Goal: Information Seeking & Learning: Learn about a topic

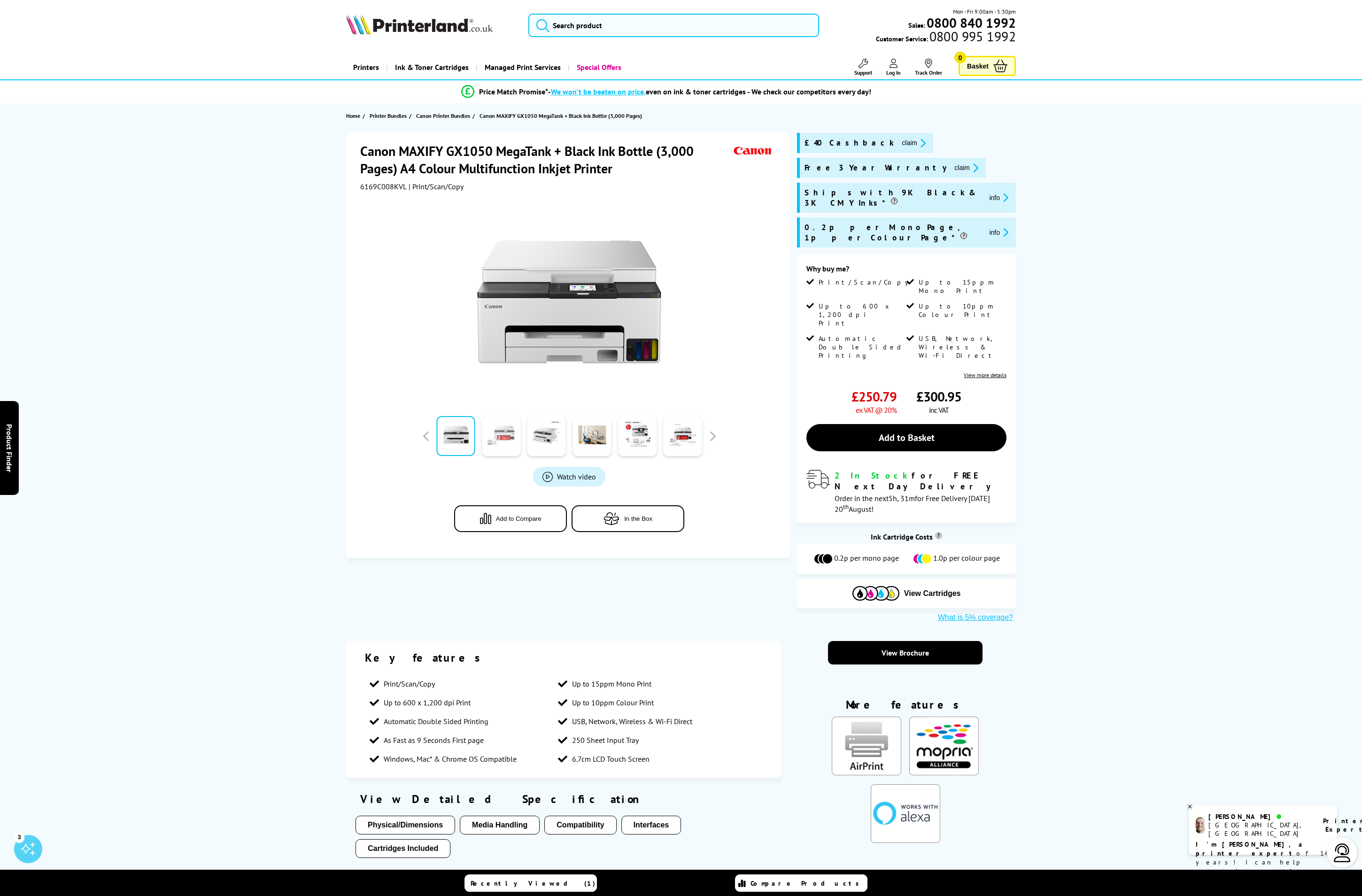
click at [506, 431] on link at bounding box center [501, 436] width 38 height 40
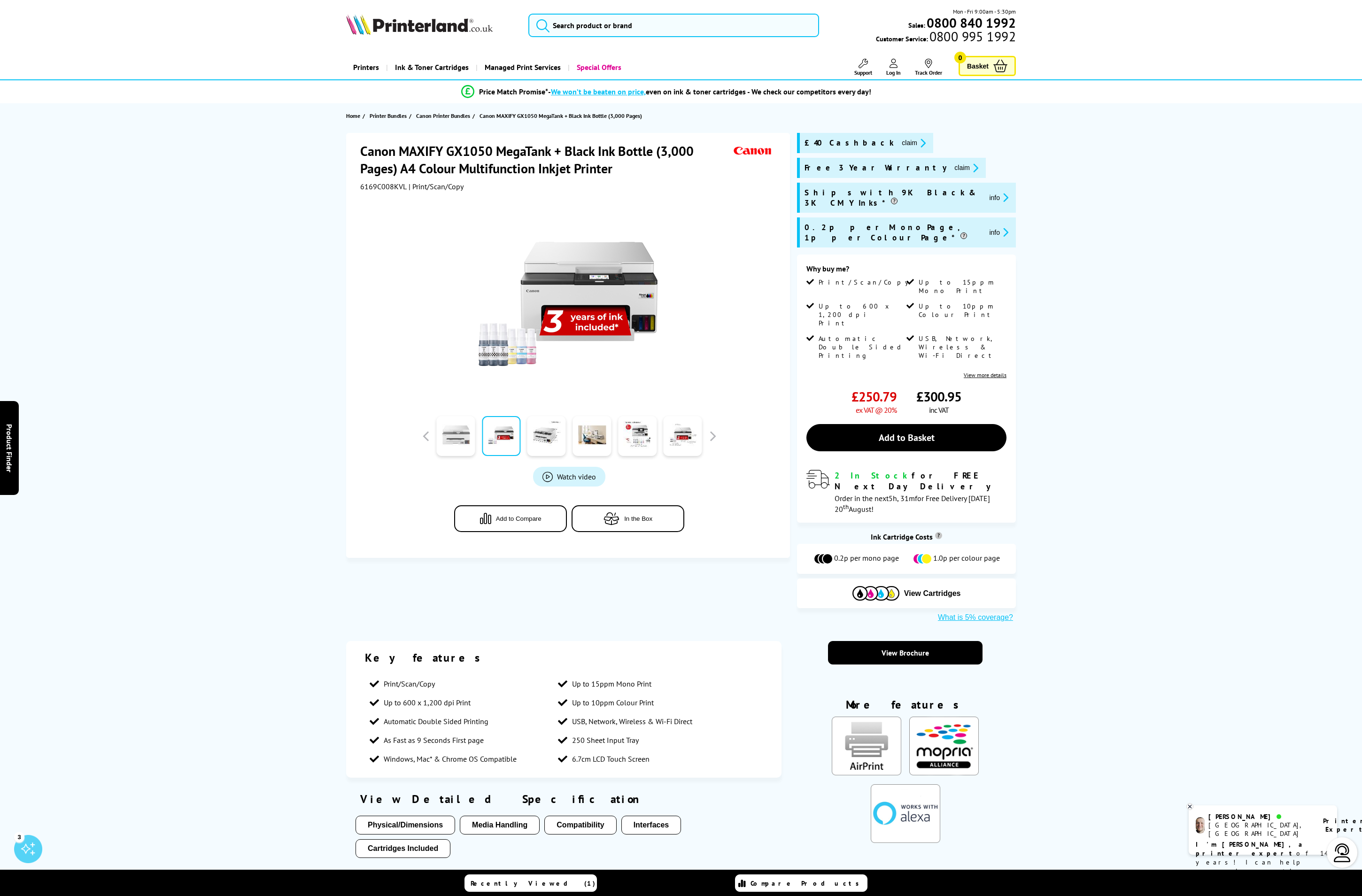
click at [460, 437] on link at bounding box center [456, 436] width 38 height 40
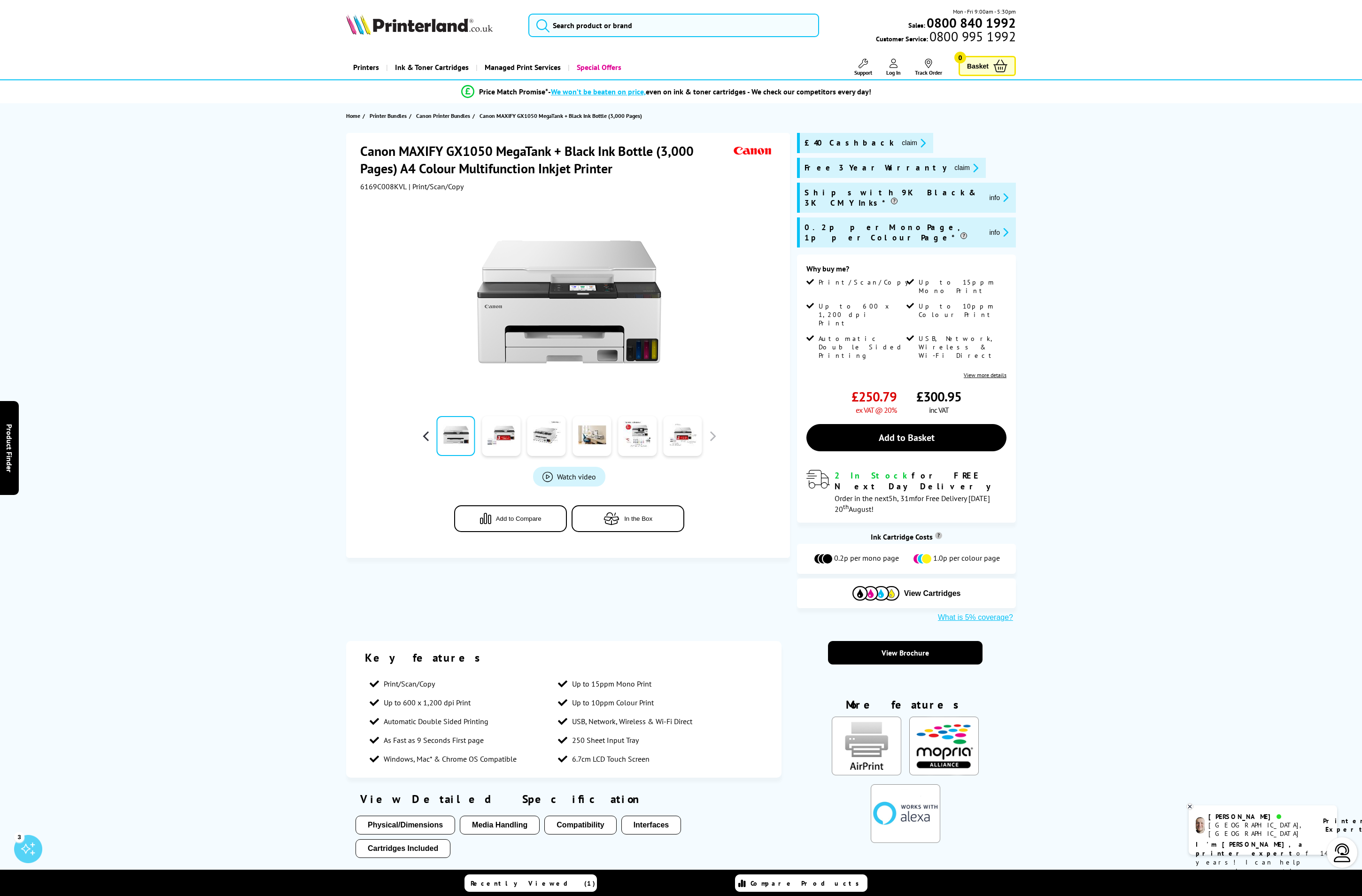
click at [426, 432] on button "button" at bounding box center [426, 436] width 14 height 14
click at [711, 442] on div at bounding box center [569, 436] width 301 height 47
click at [717, 447] on div at bounding box center [569, 436] width 301 height 47
click at [711, 439] on button "button" at bounding box center [712, 436] width 14 height 14
drag, startPoint x: 643, startPoint y: 533, endPoint x: 640, endPoint y: 525, distance: 8.5
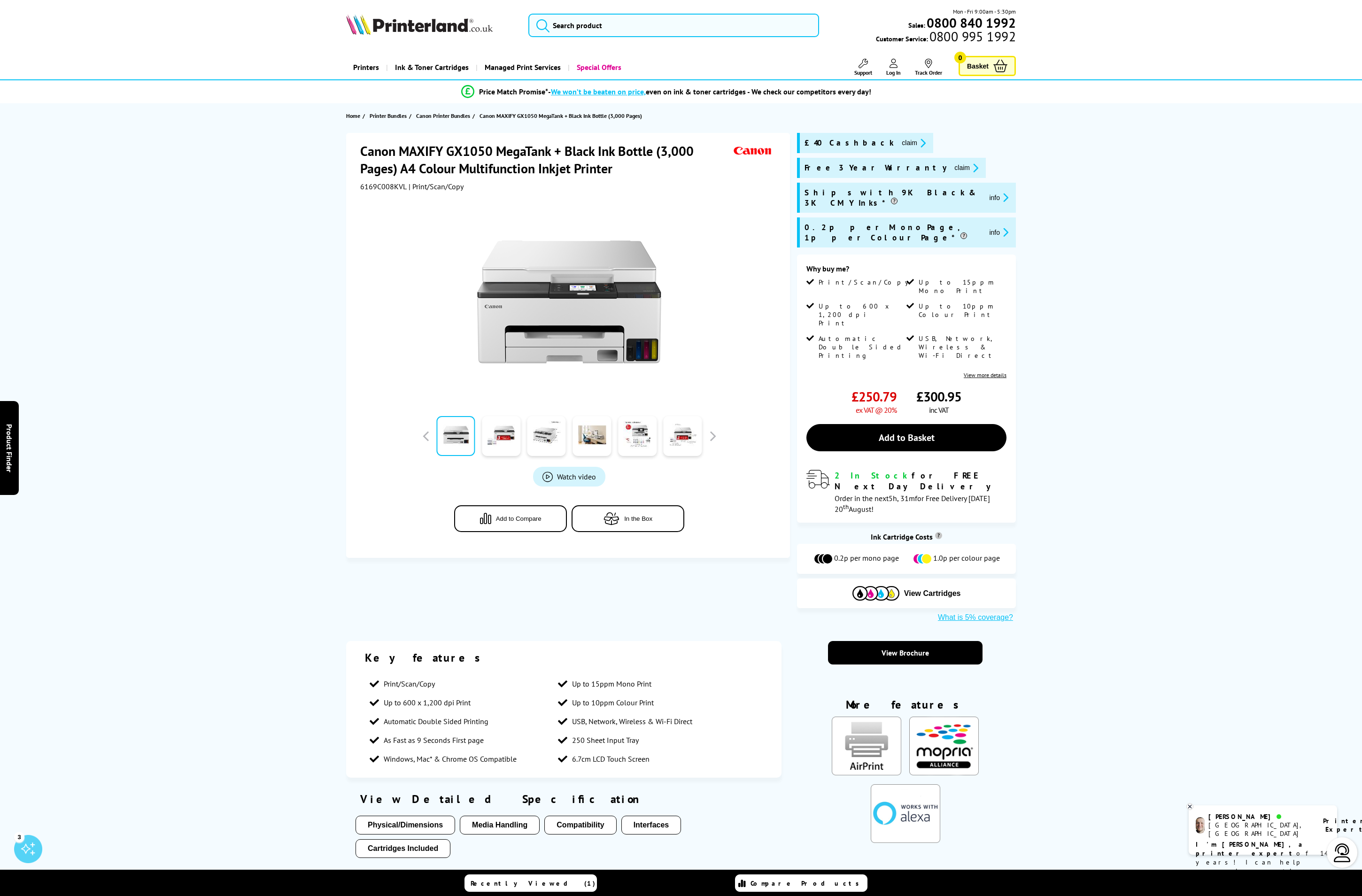
click at [643, 528] on div "Watch video Add to Compare In the Box" at bounding box center [569, 371] width 418 height 360
click at [639, 521] on button "In the Box" at bounding box center [628, 519] width 113 height 27
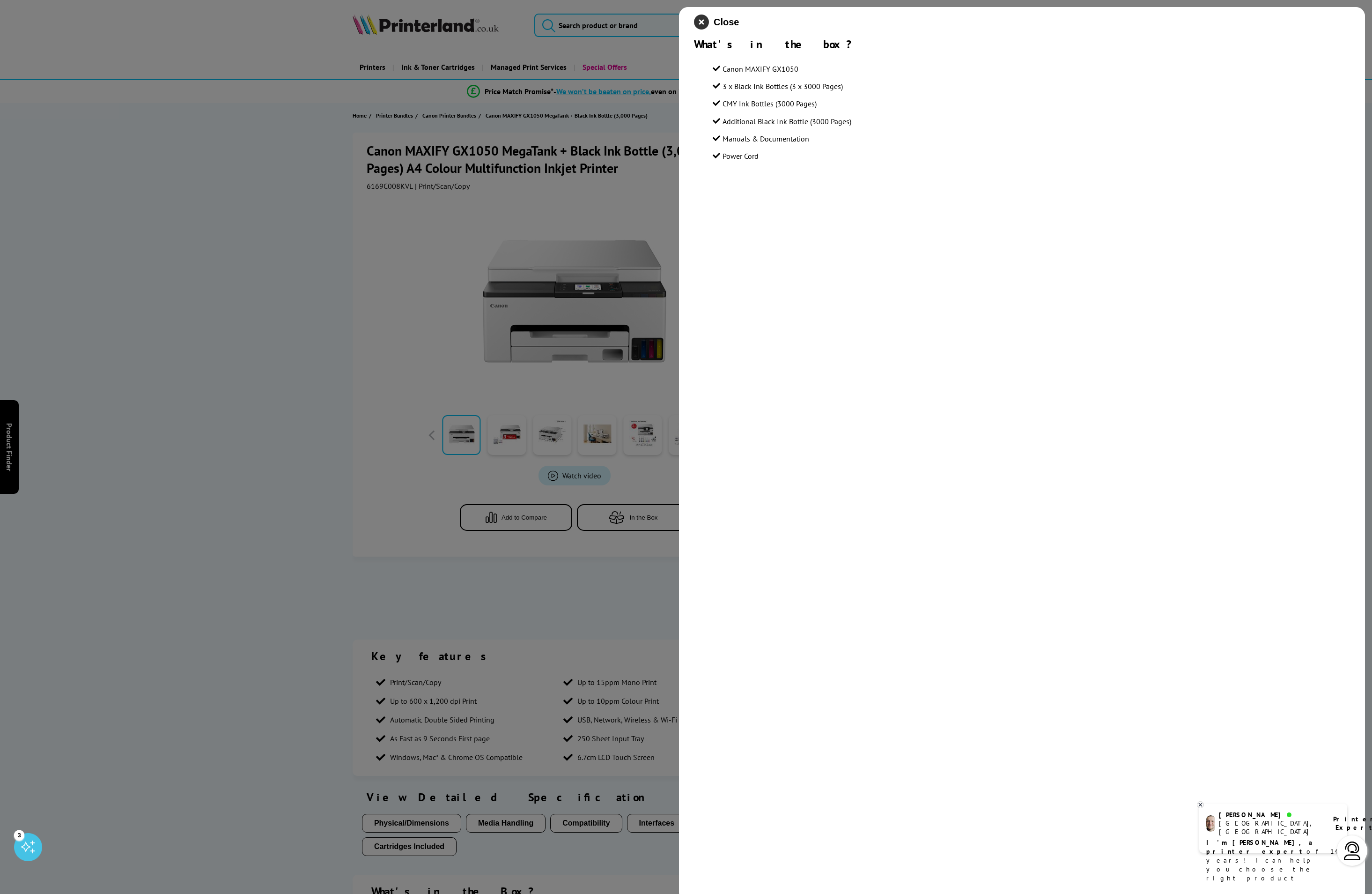
click at [706, 24] on icon "close modal" at bounding box center [702, 22] width 15 height 15
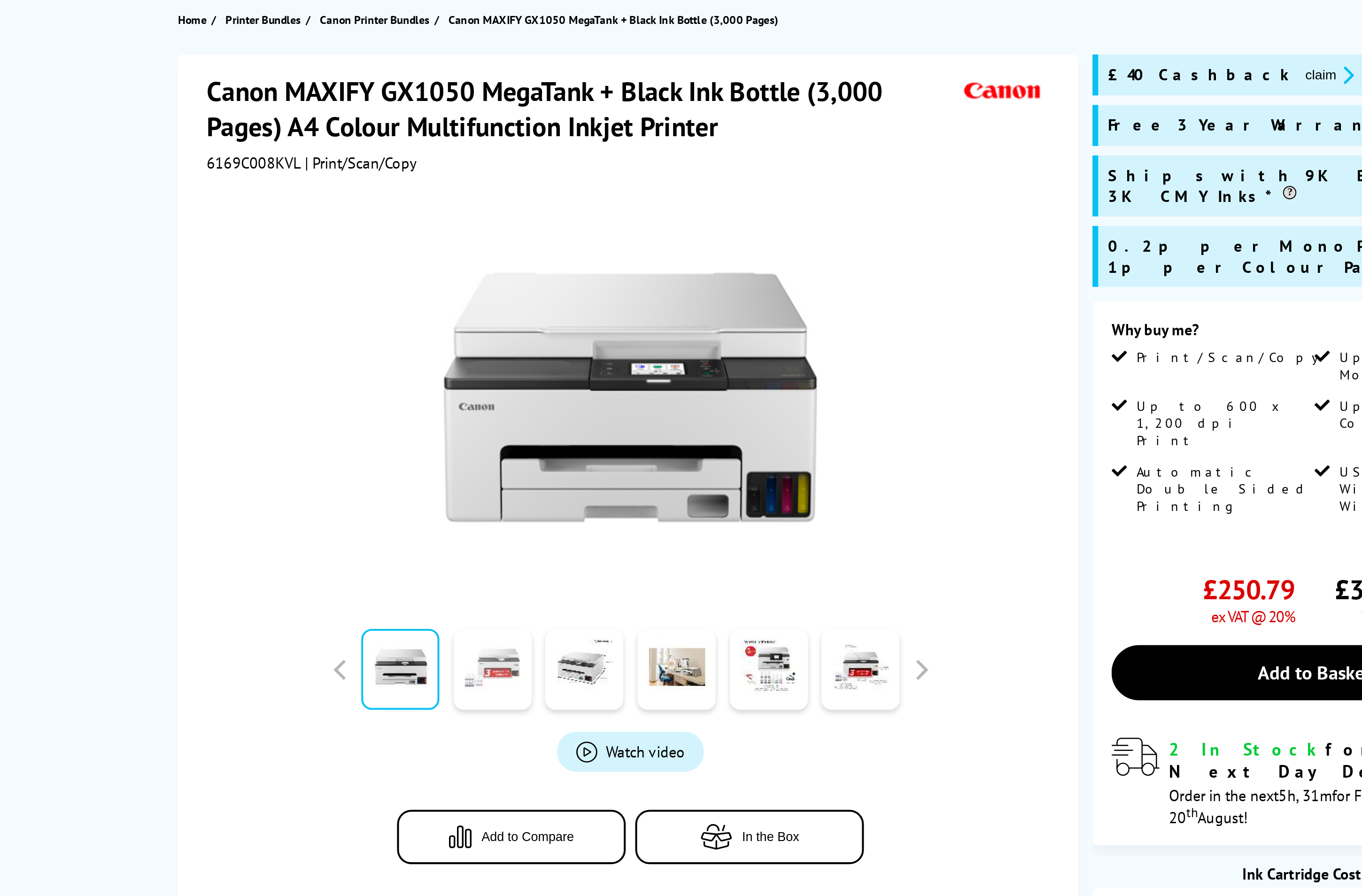
click at [502, 434] on link at bounding box center [501, 436] width 38 height 40
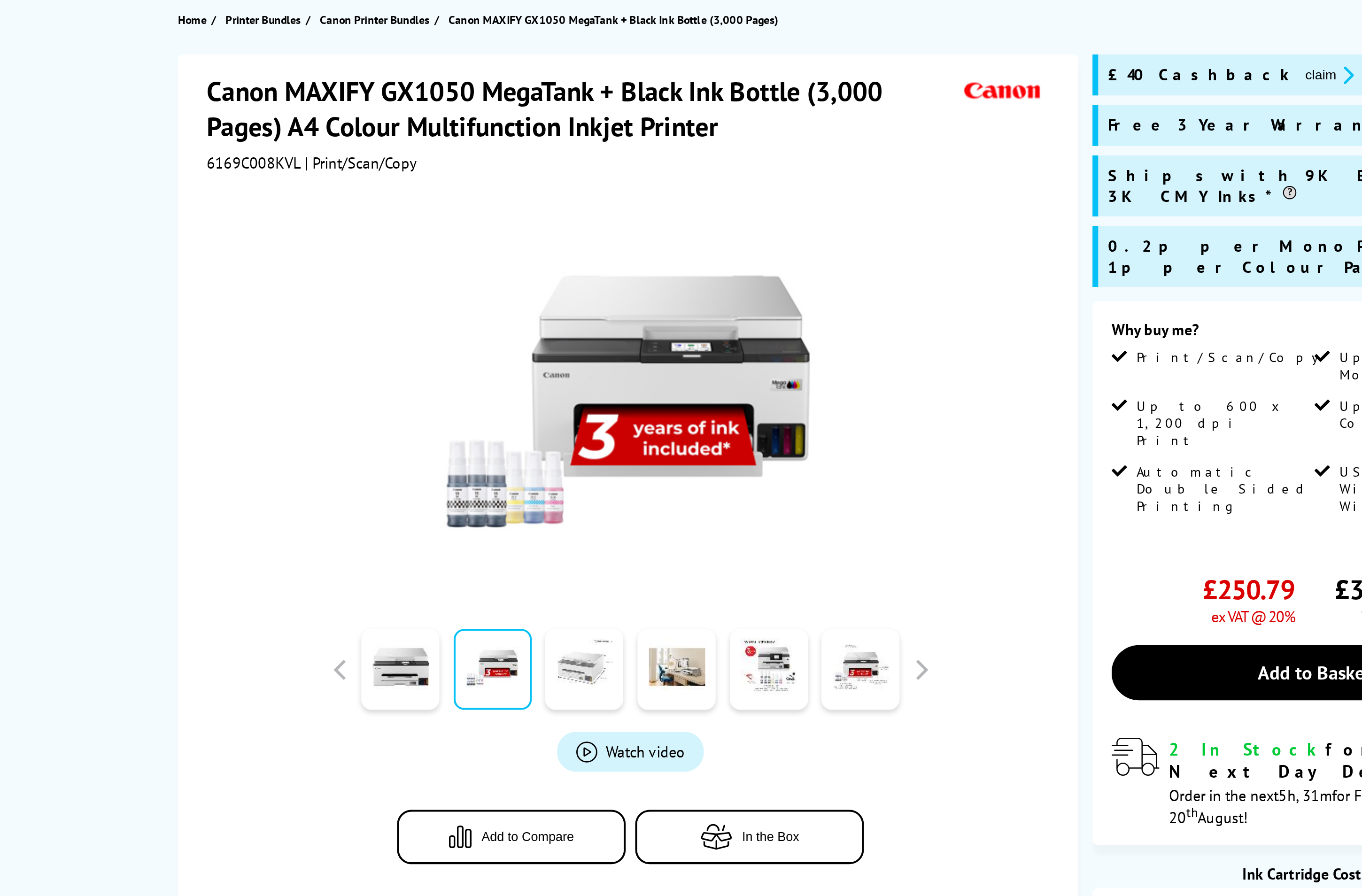
click at [542, 435] on link at bounding box center [547, 436] width 38 height 40
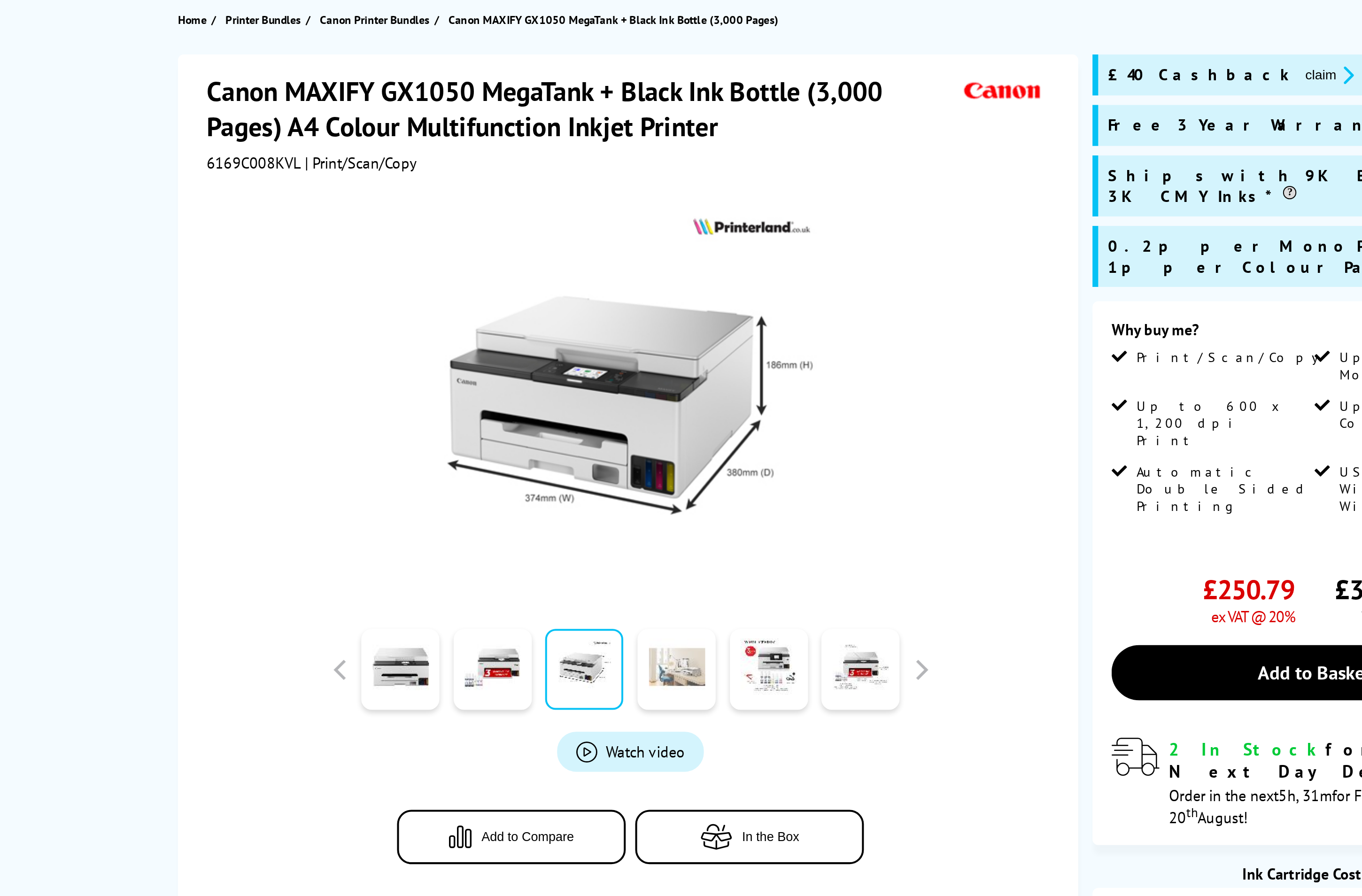
click at [587, 435] on link at bounding box center [592, 436] width 38 height 40
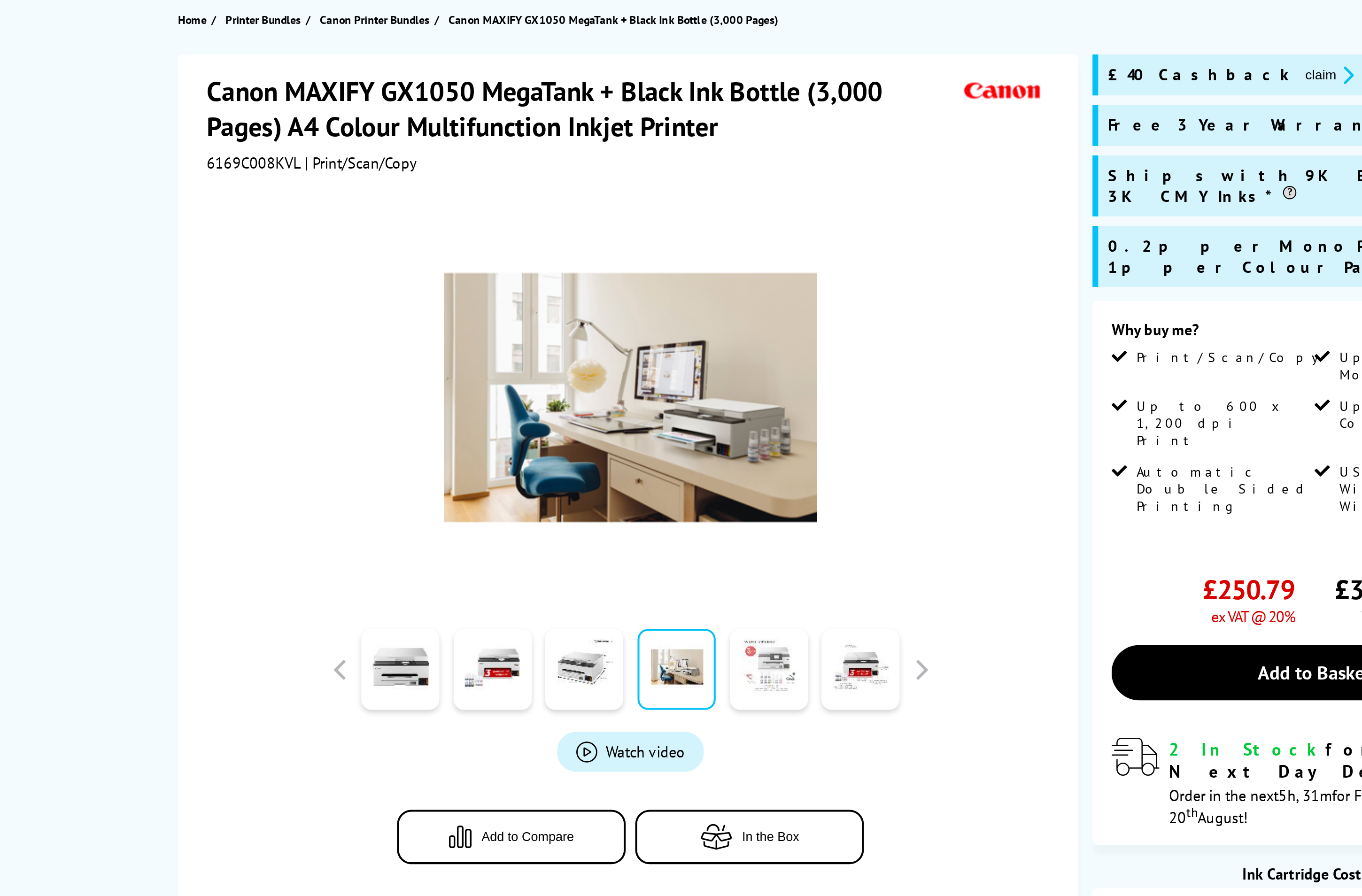
click at [625, 434] on link at bounding box center [637, 436] width 38 height 40
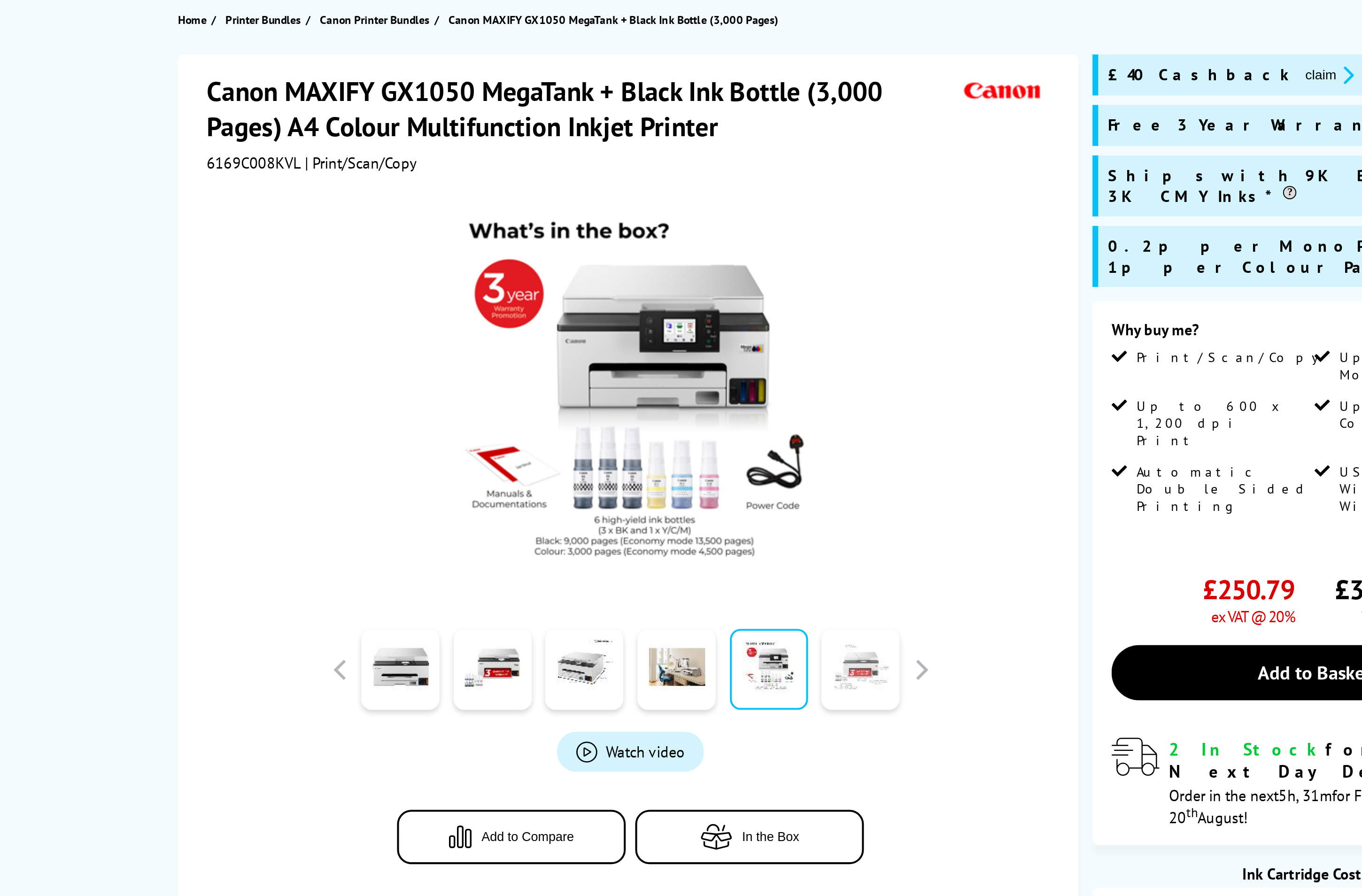
click at [683, 442] on link at bounding box center [683, 436] width 38 height 40
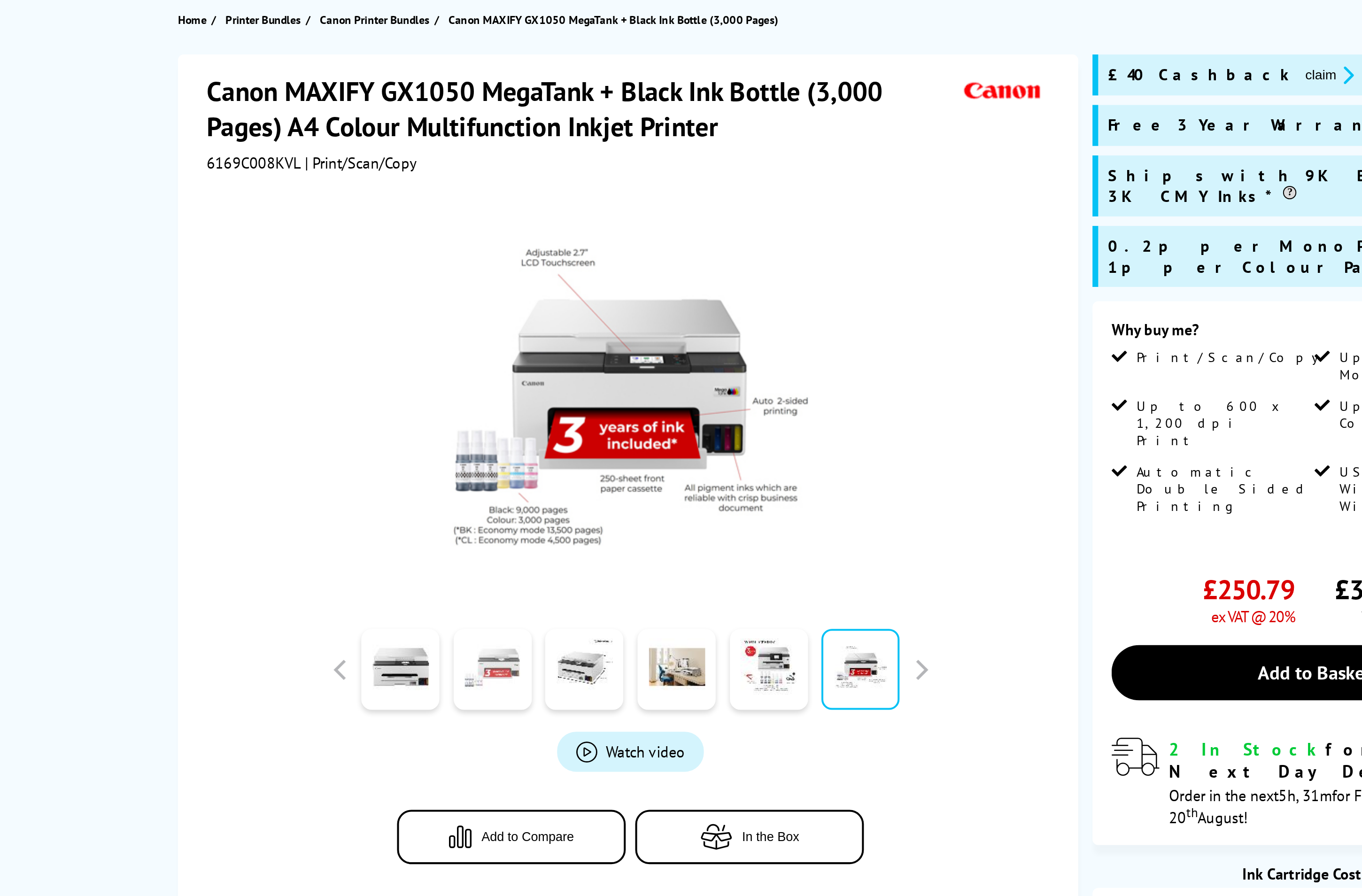
click at [506, 432] on link at bounding box center [501, 436] width 38 height 40
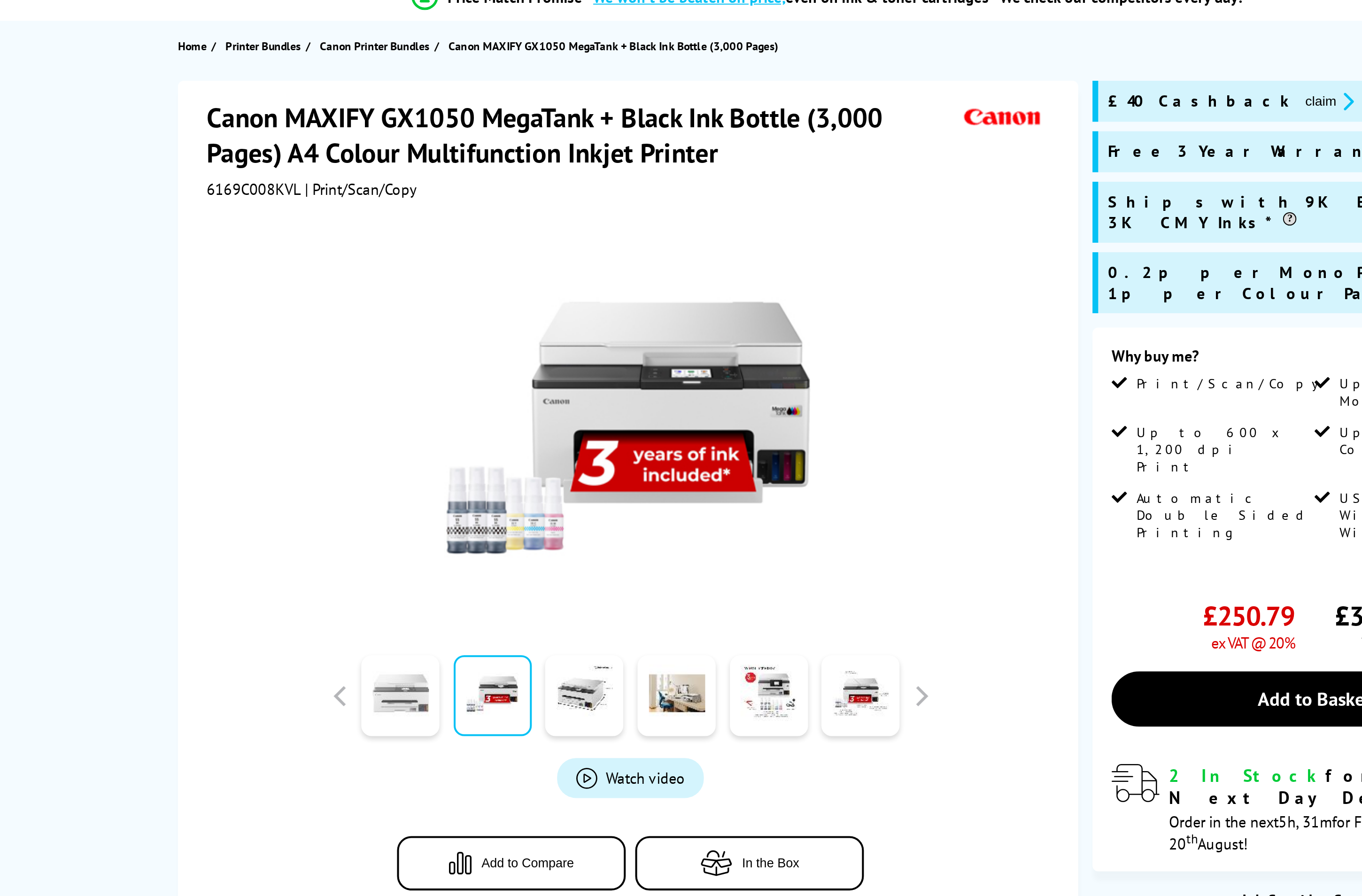
click at [452, 447] on link at bounding box center [456, 436] width 38 height 40
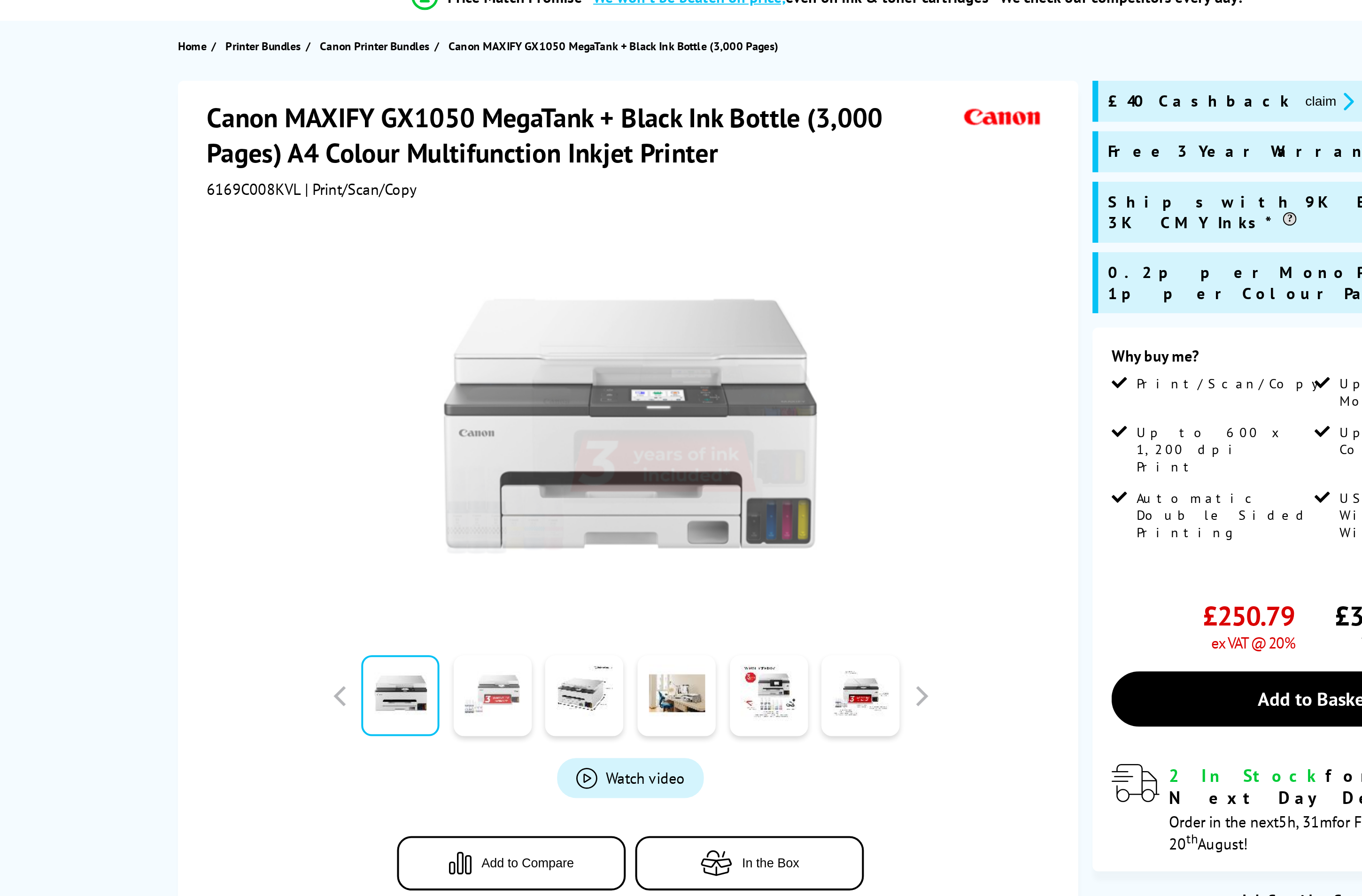
click at [490, 434] on link at bounding box center [501, 436] width 38 height 40
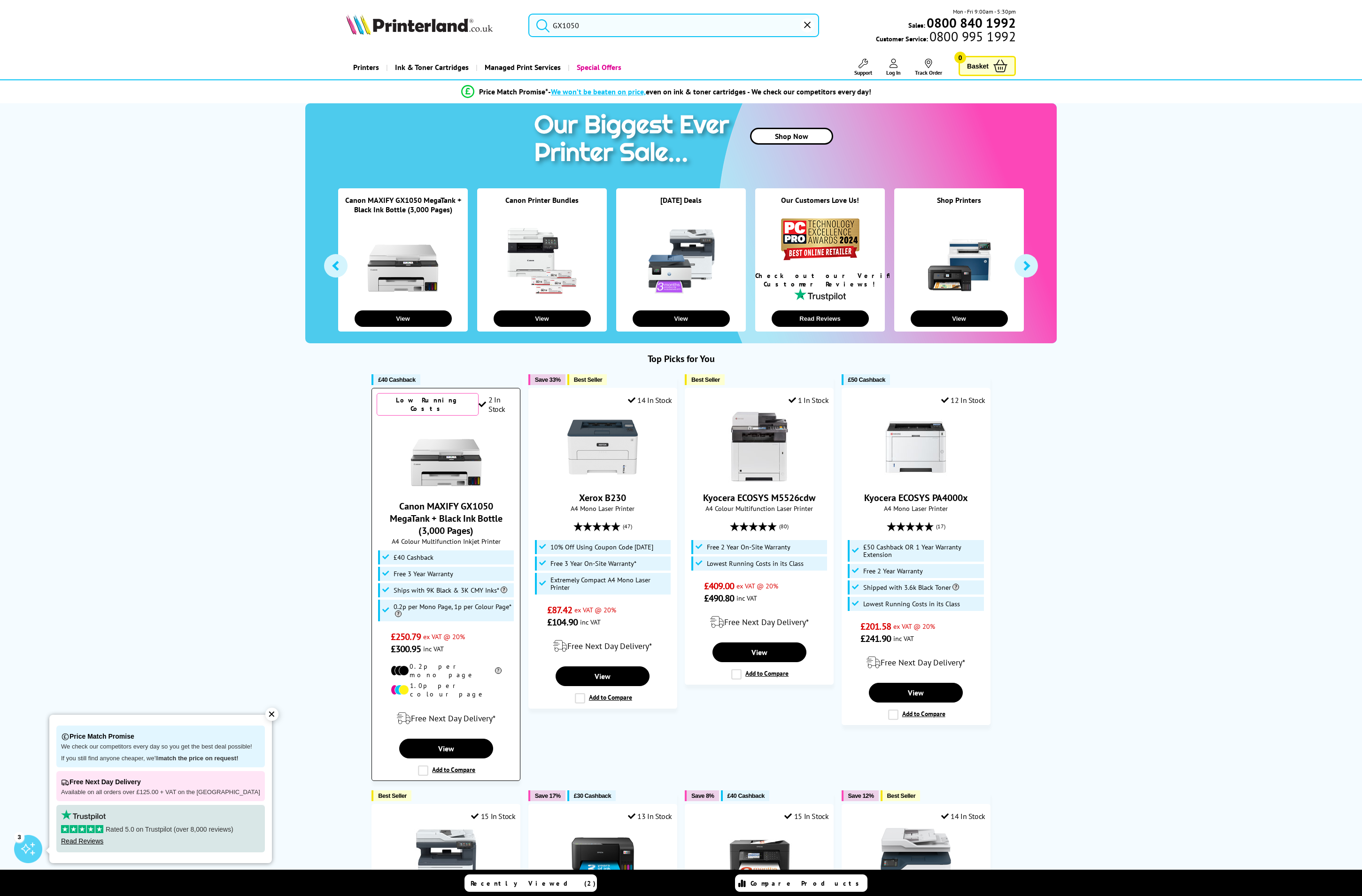
click at [440, 502] on link "Canon MAXIFY GX1050 MegaTank + Black Ink Bottle (3,000 Pages)" at bounding box center [446, 519] width 113 height 37
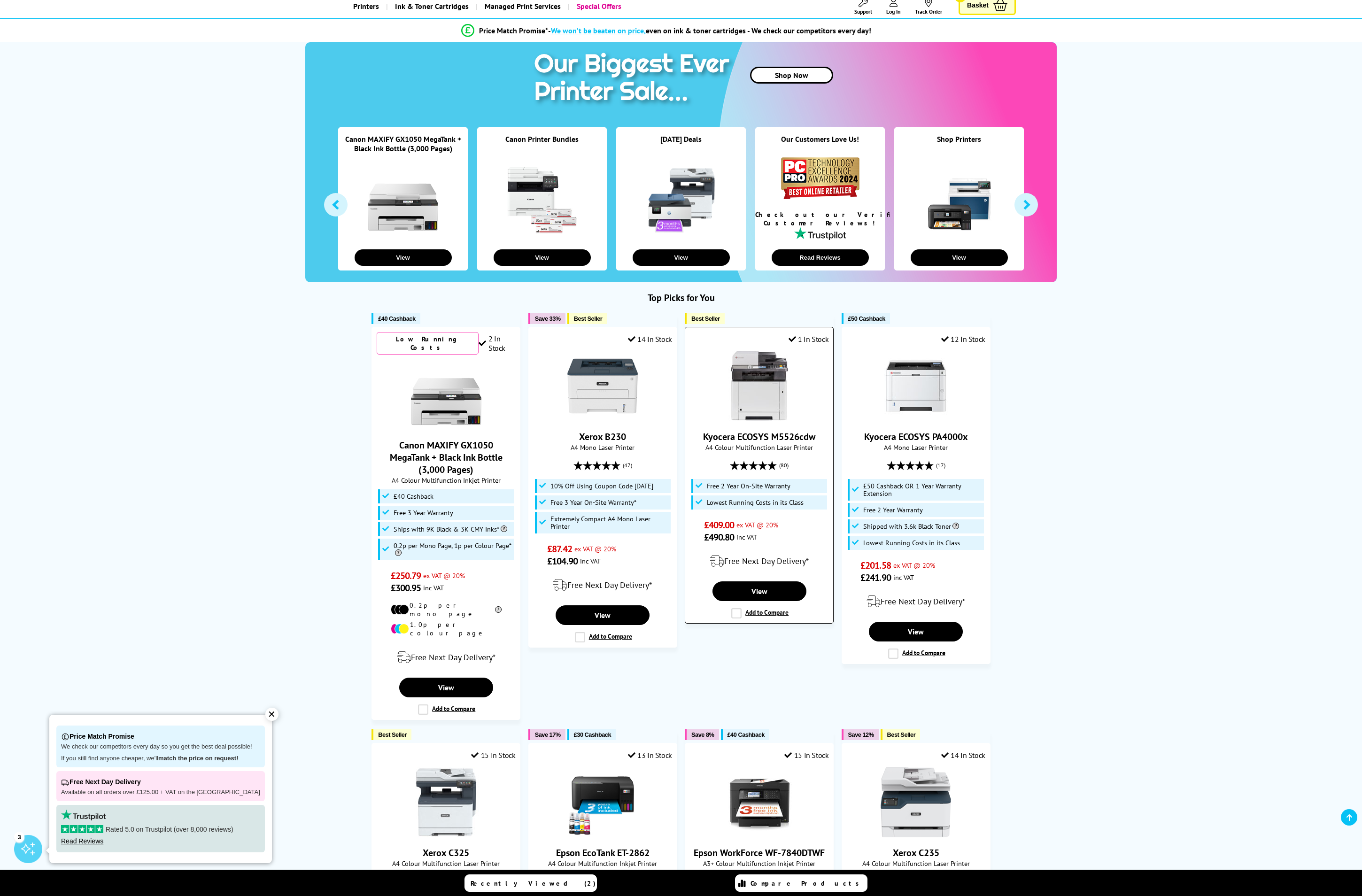
scroll to position [94, 0]
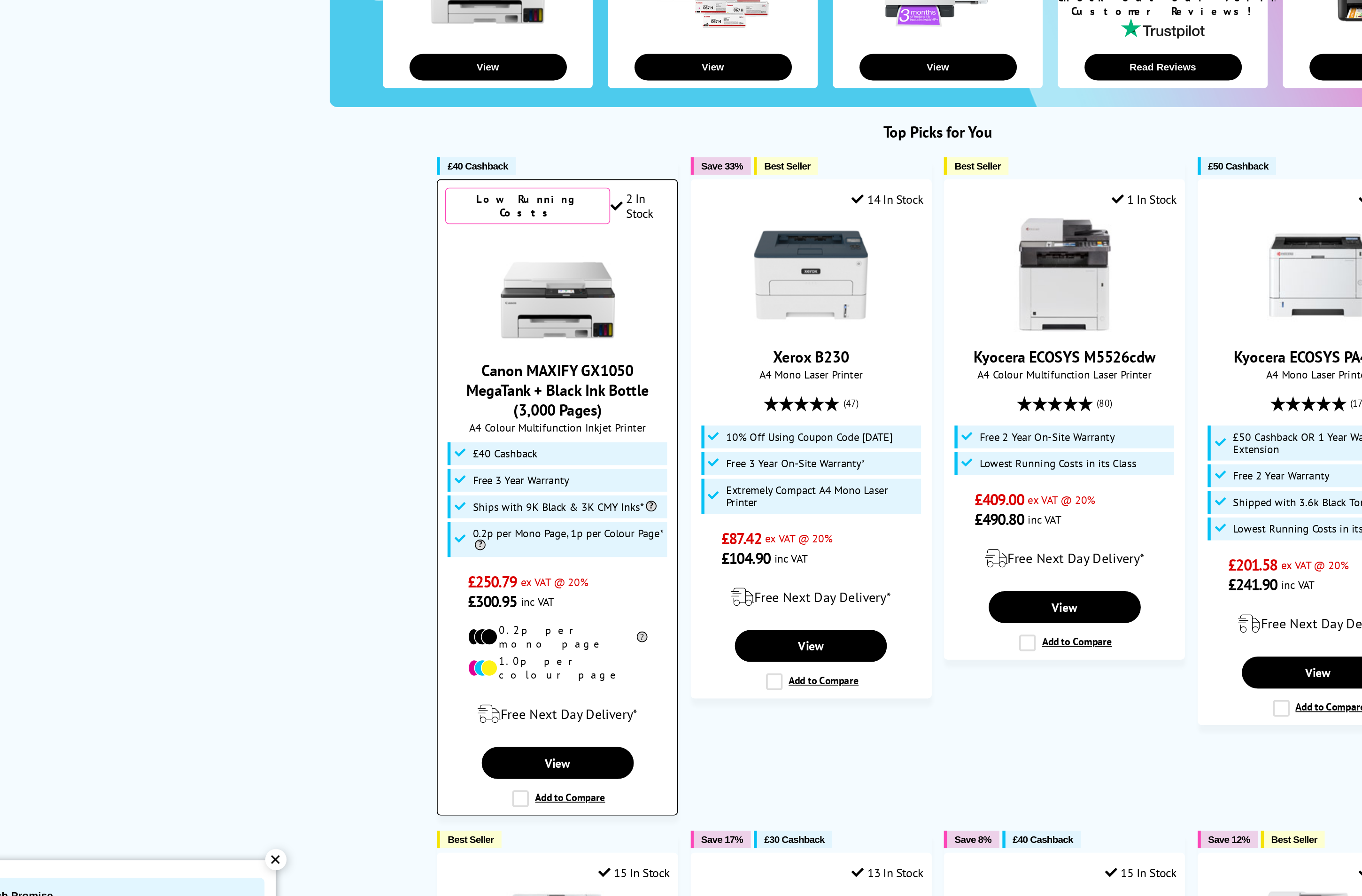
click at [456, 406] on link "Canon MAXIFY GX1050 MegaTank + Black Ink Bottle (3,000 Pages)" at bounding box center [446, 425] width 113 height 37
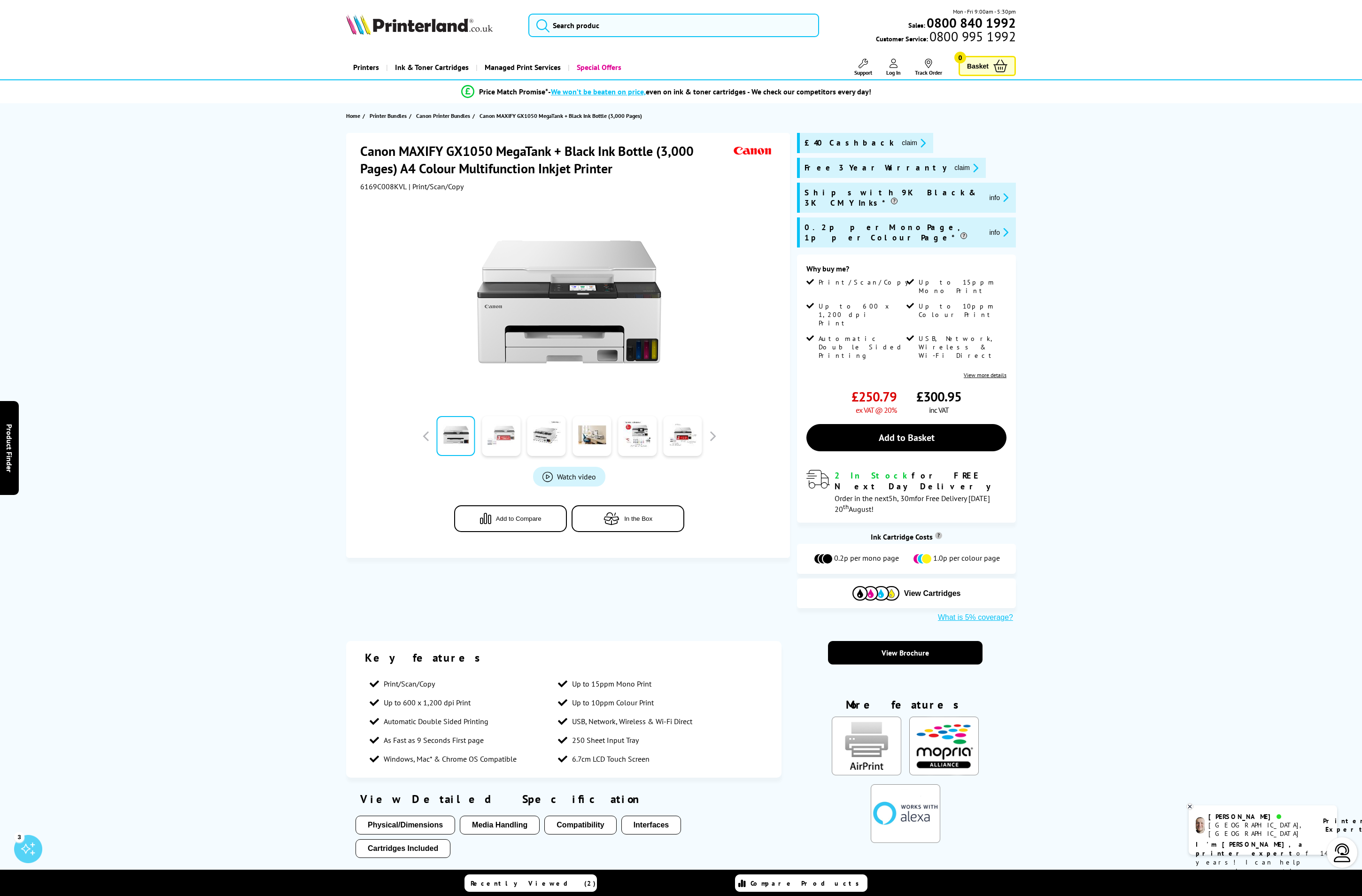
click at [502, 433] on link at bounding box center [501, 436] width 38 height 40
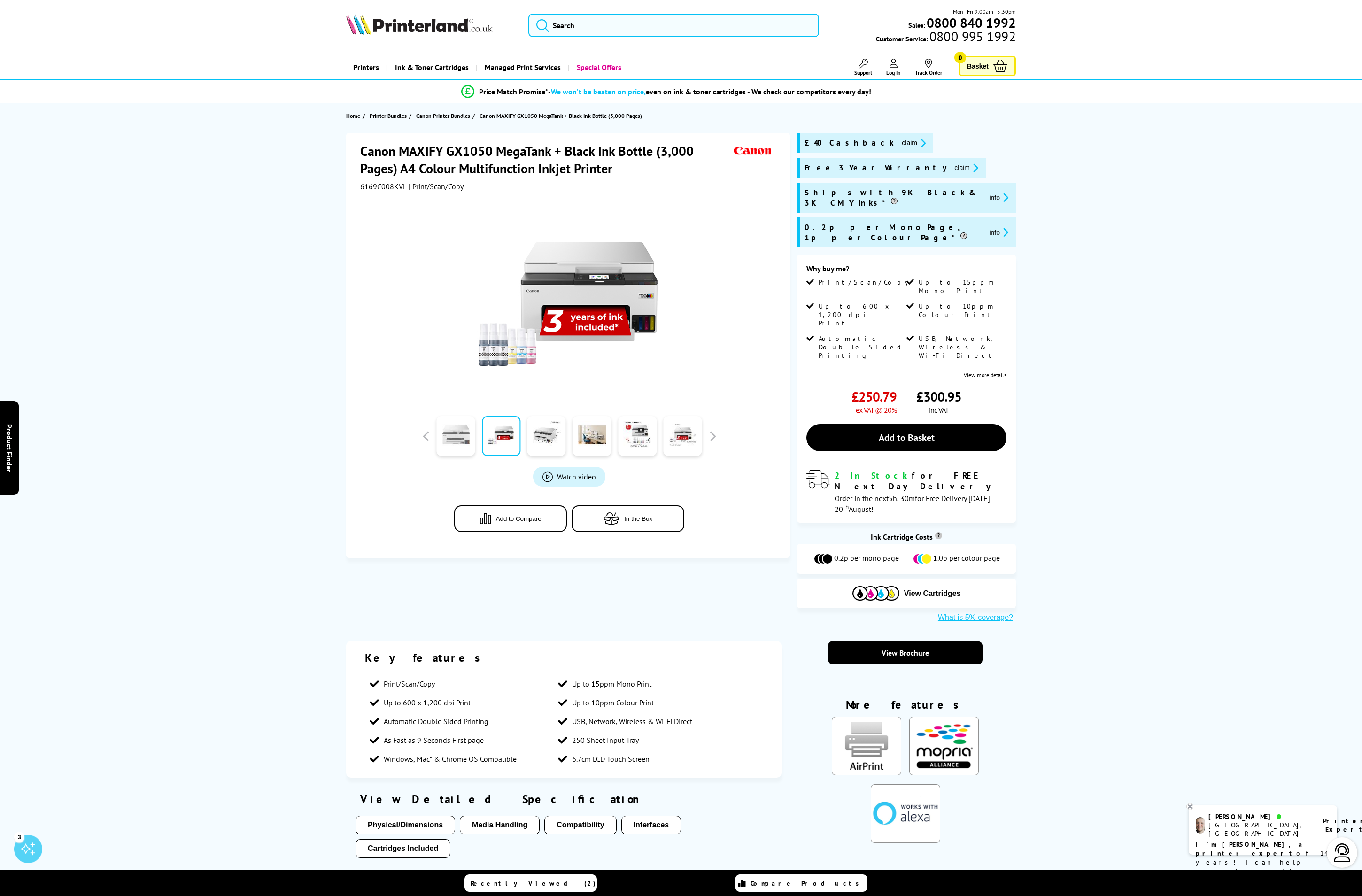
click at [463, 434] on link at bounding box center [456, 436] width 38 height 40
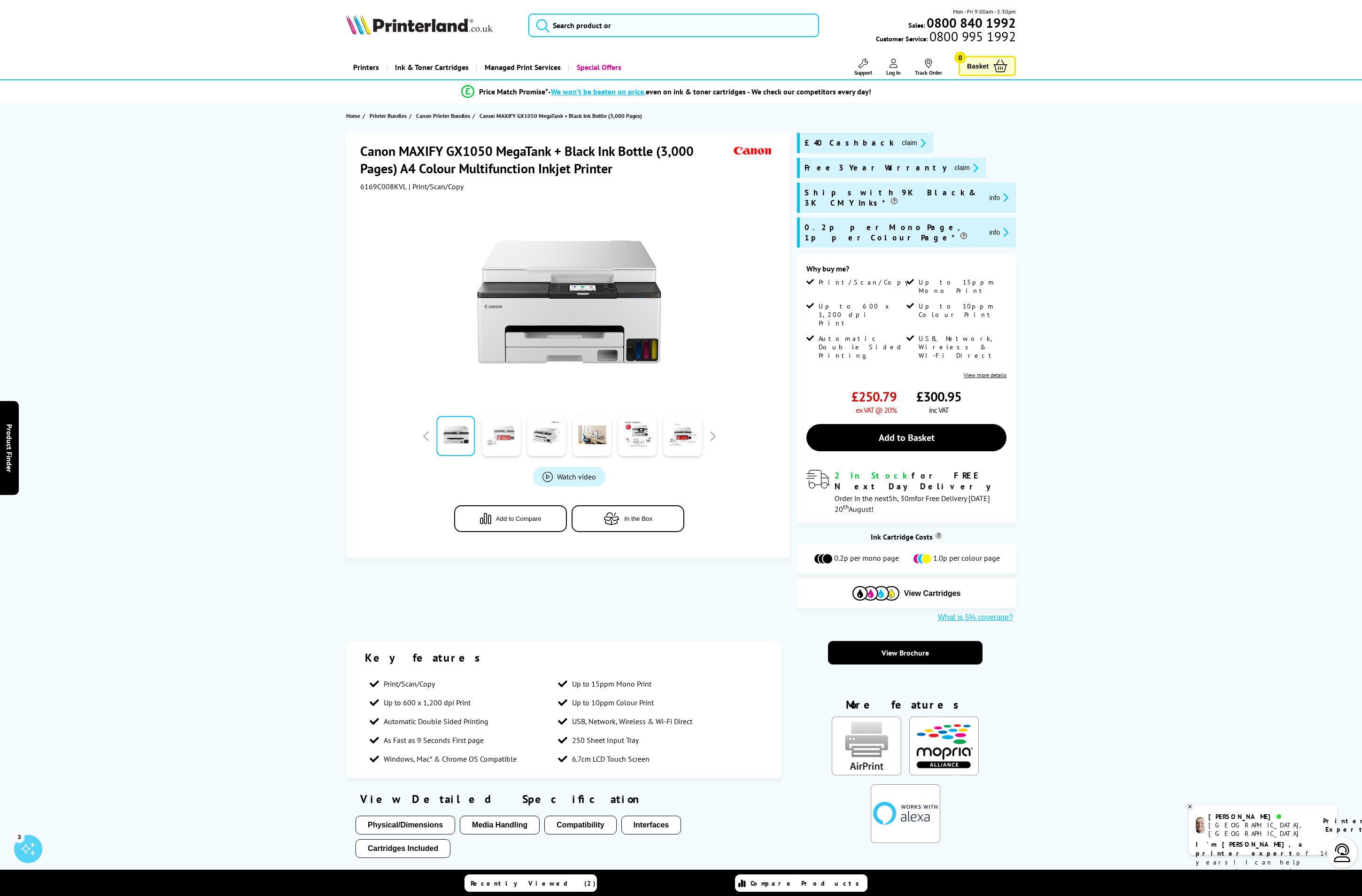
click at [505, 437] on link at bounding box center [501, 436] width 38 height 40
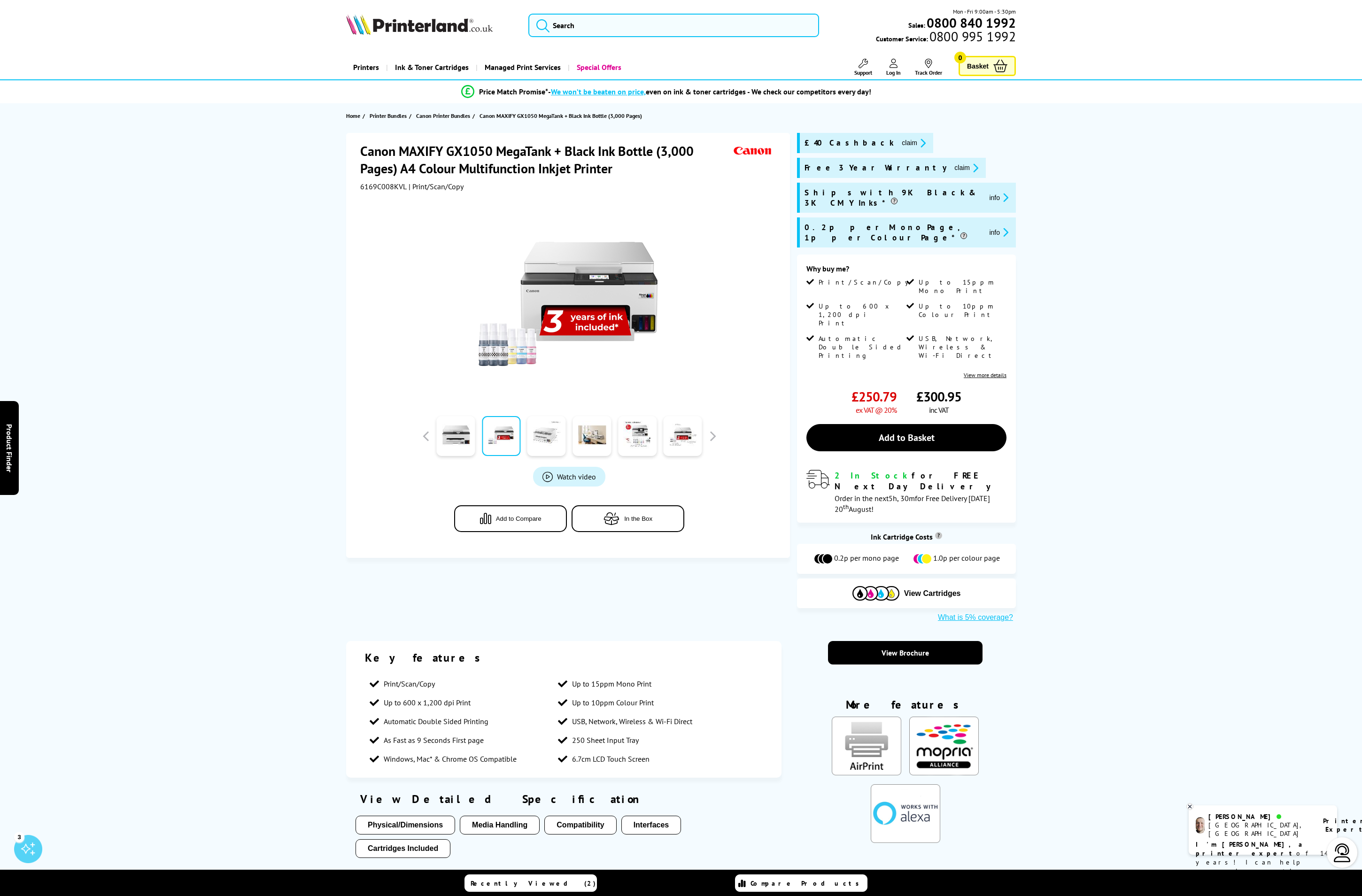
click at [540, 439] on link at bounding box center [547, 436] width 38 height 40
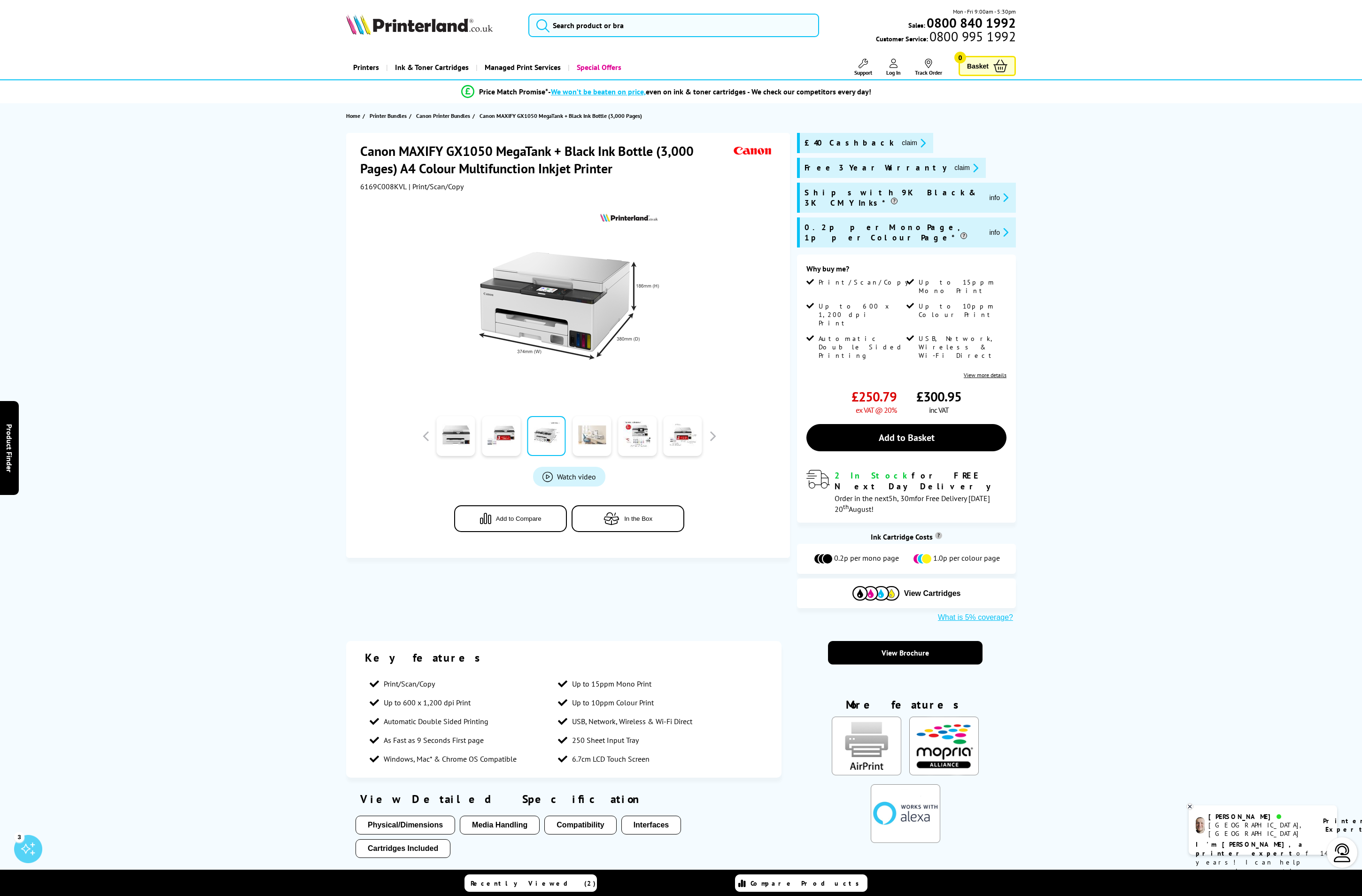
click at [583, 434] on link at bounding box center [592, 436] width 38 height 40
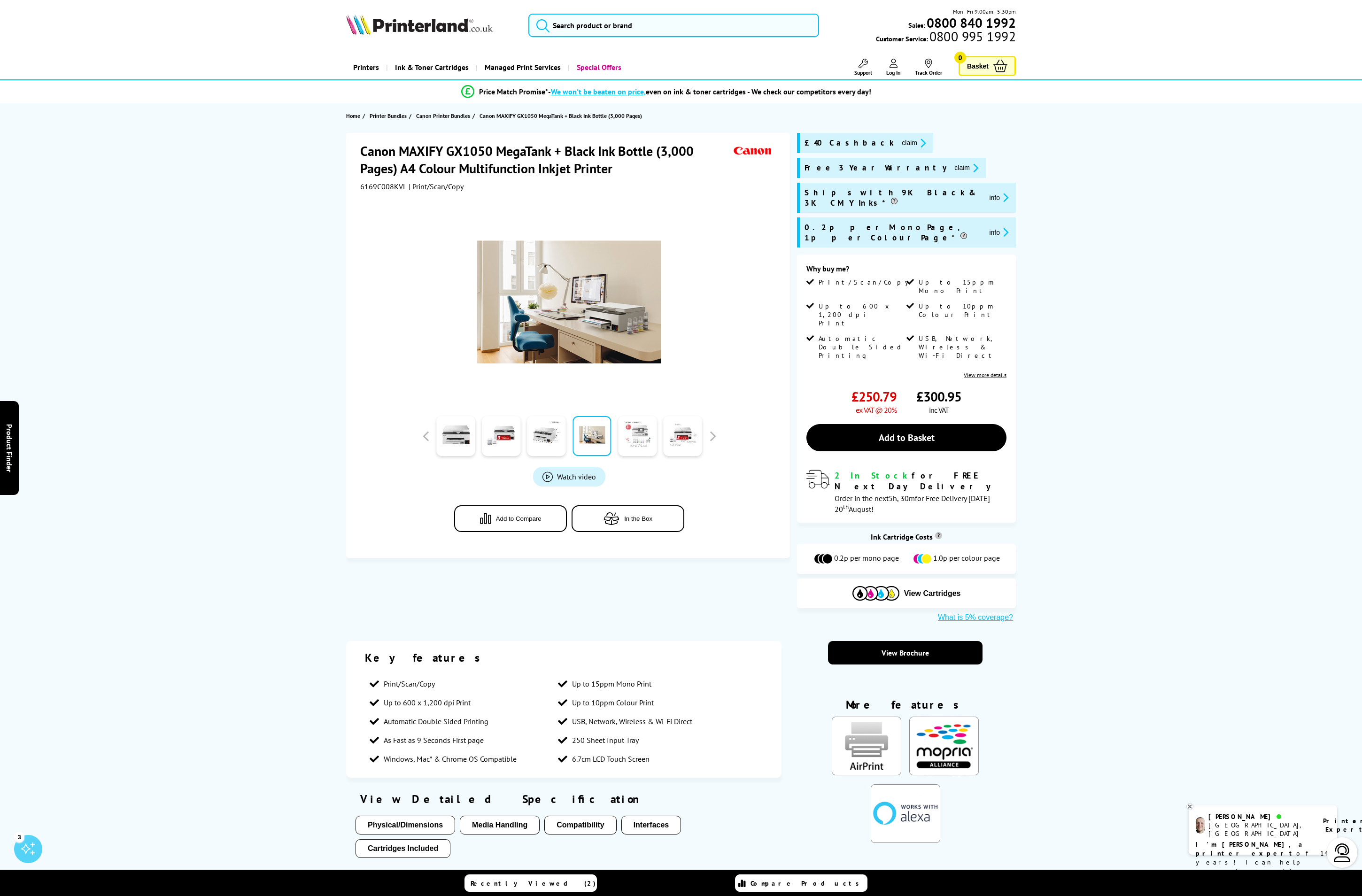
click at [620, 433] on link at bounding box center [637, 436] width 38 height 40
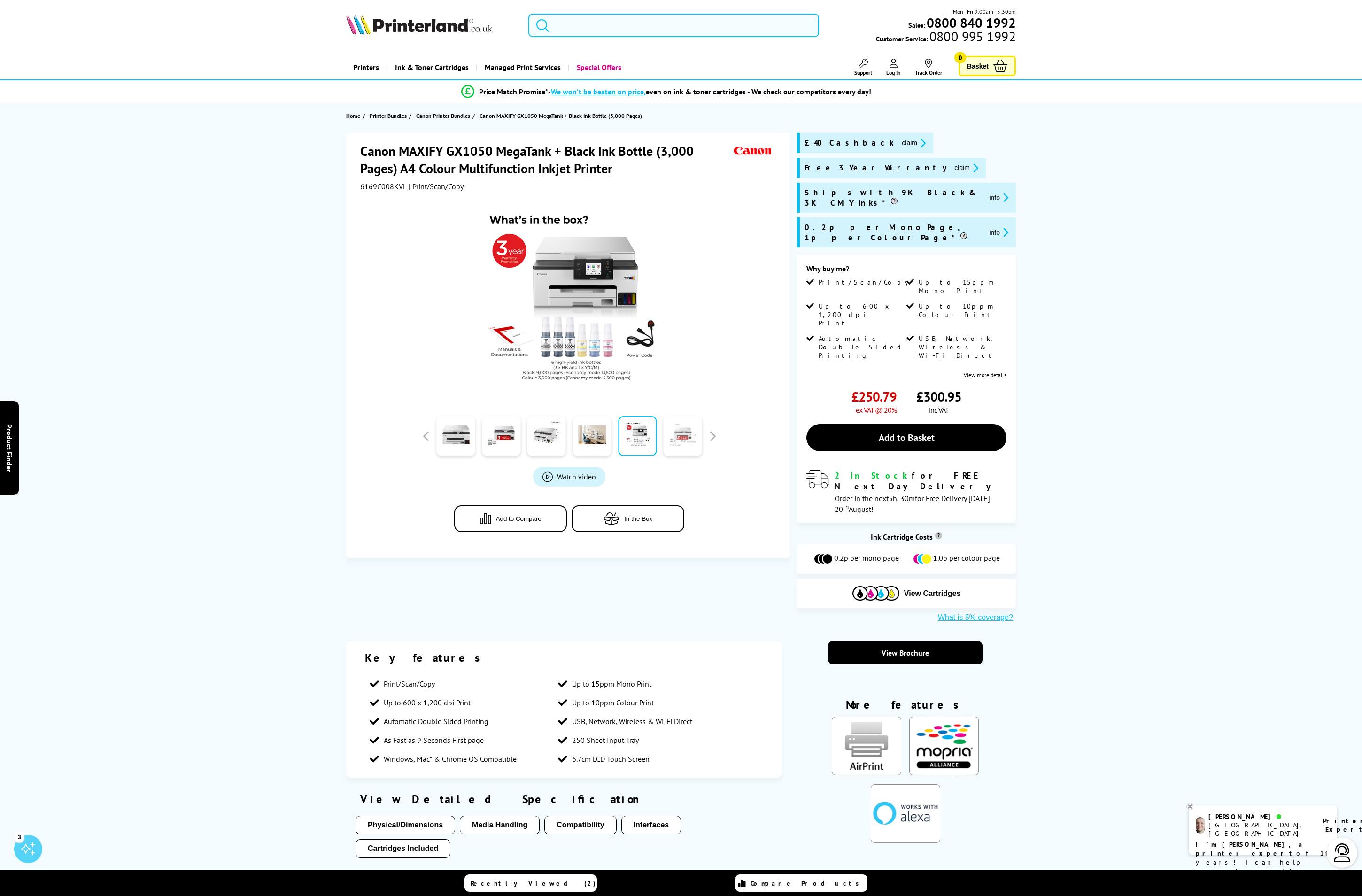
click at [687, 430] on link at bounding box center [683, 436] width 38 height 40
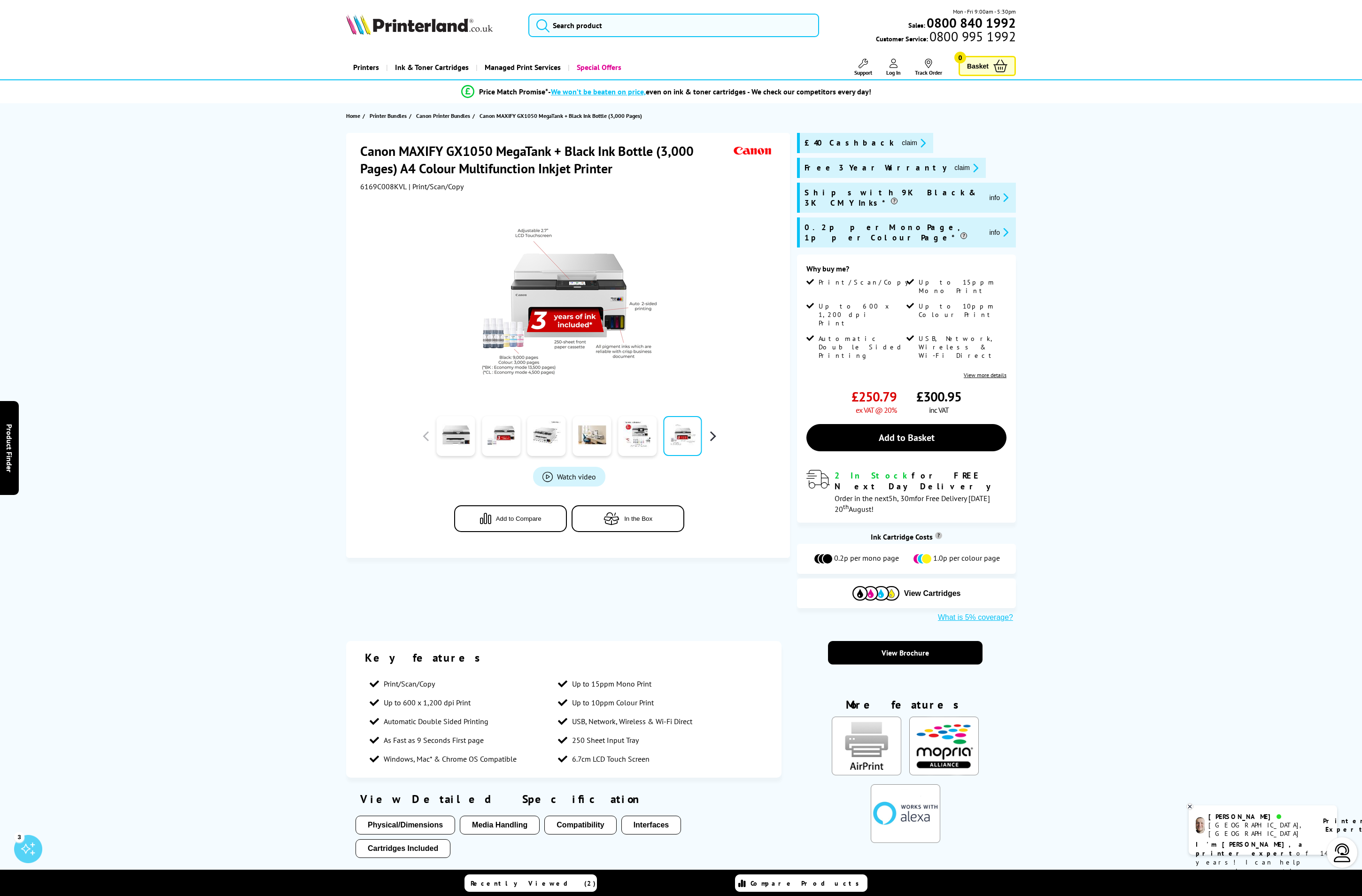
click at [718, 431] on button "button" at bounding box center [712, 436] width 14 height 14
click at [528, 446] on link at bounding box center [547, 436] width 38 height 40
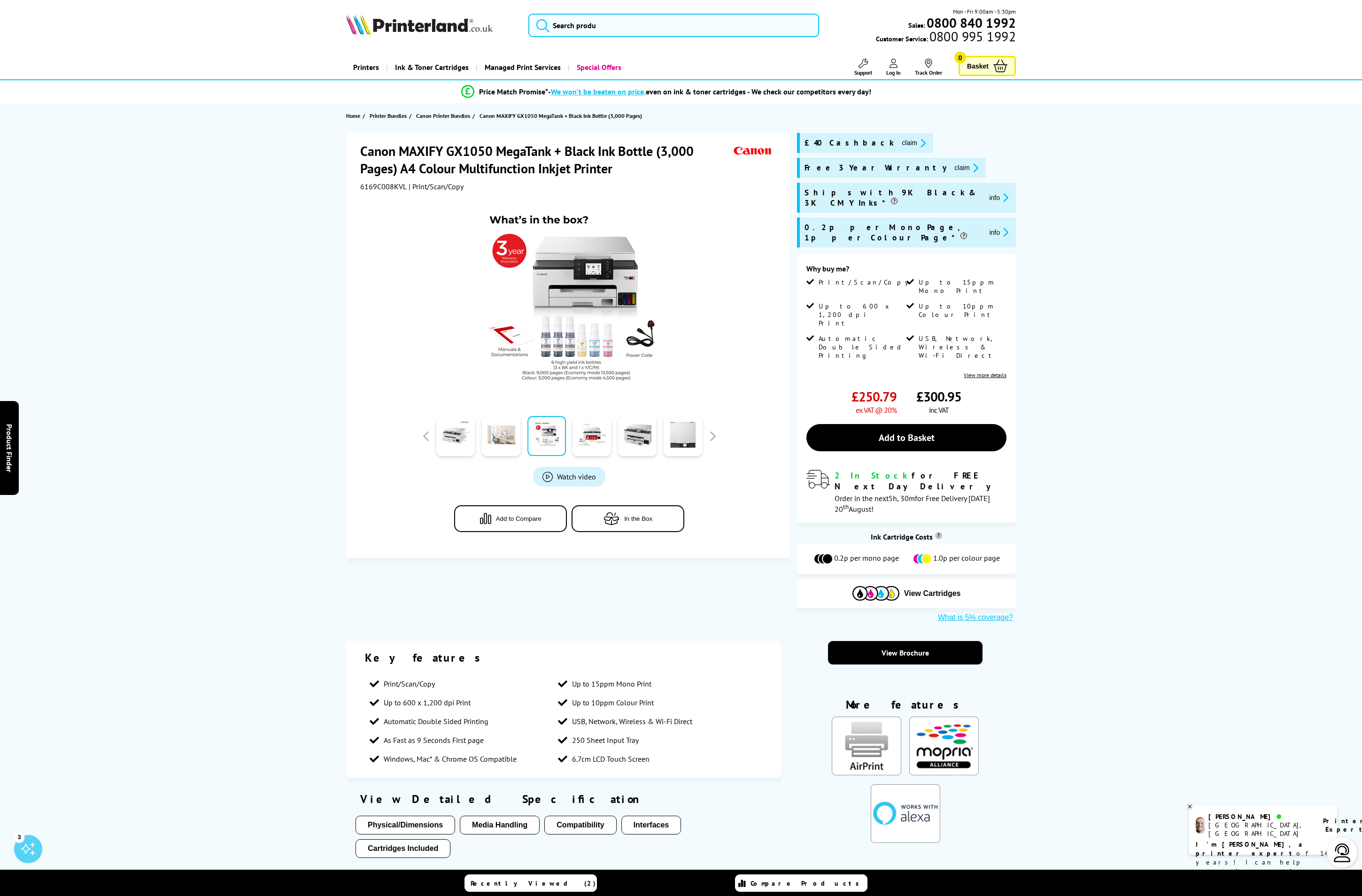
click at [502, 442] on link at bounding box center [501, 436] width 38 height 40
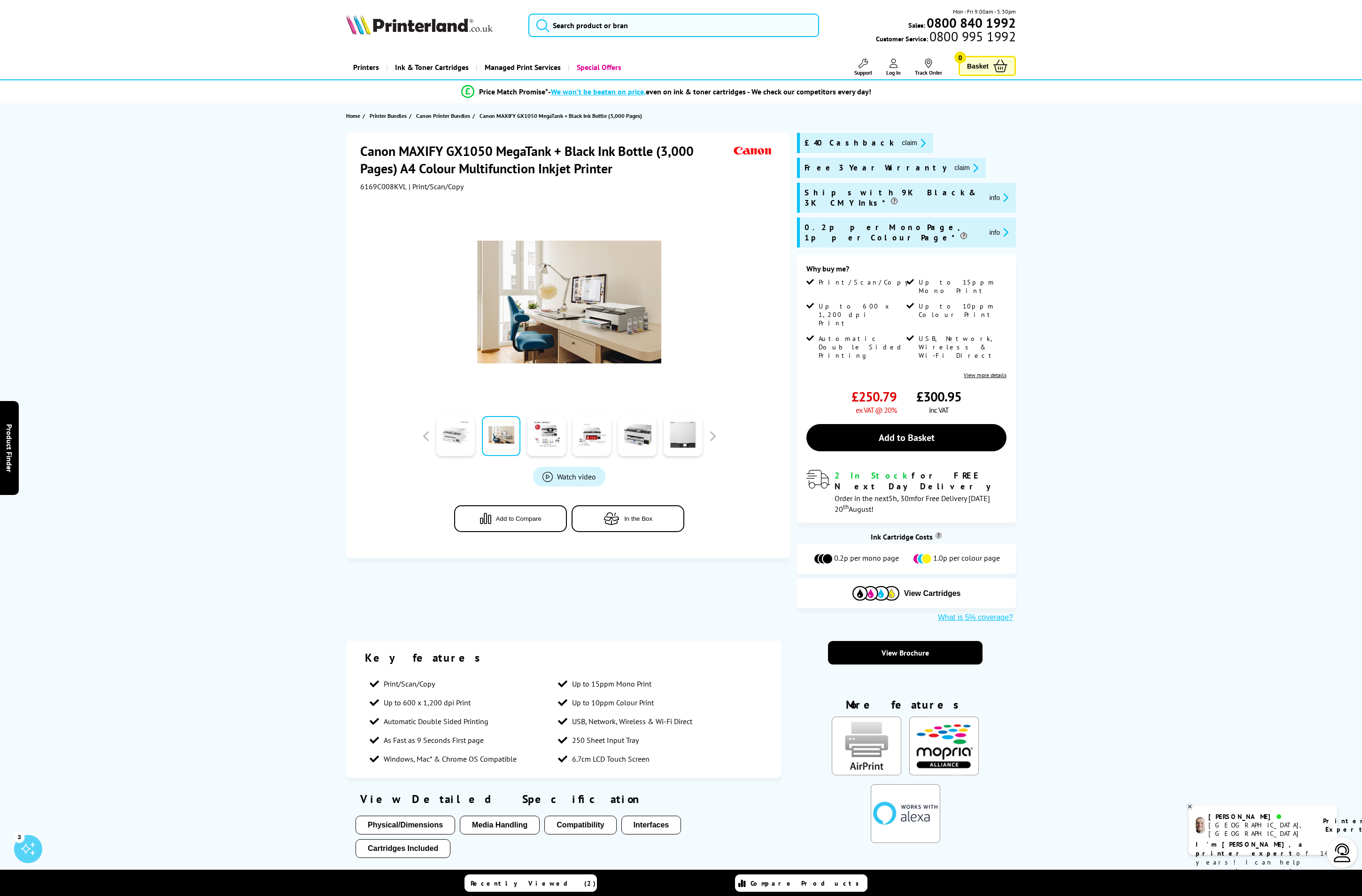
click at [452, 442] on link at bounding box center [456, 436] width 38 height 40
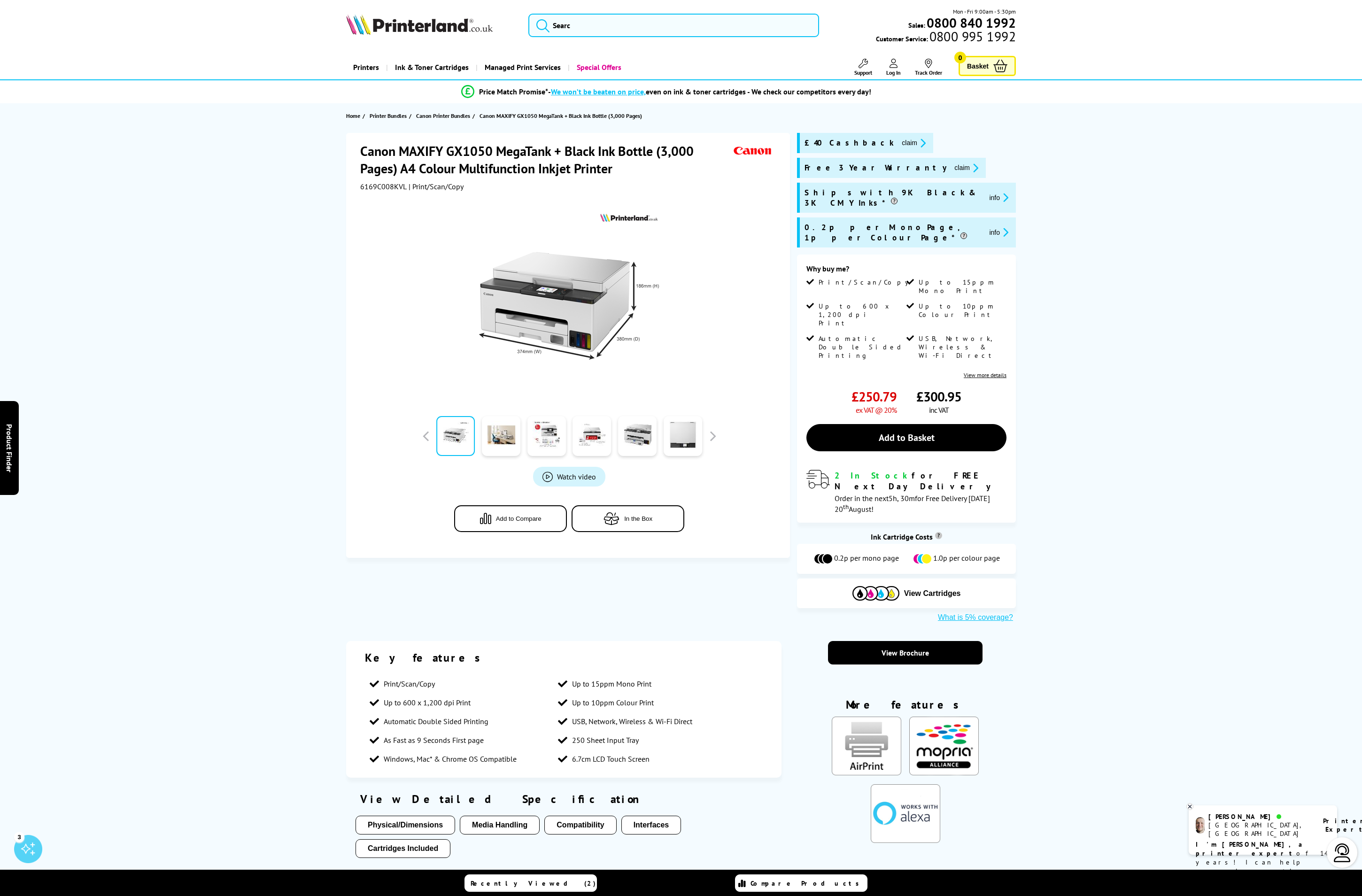
drag, startPoint x: 515, startPoint y: 7, endPoint x: 164, endPoint y: 265, distance: 435.6
click at [712, 429] on button "button" at bounding box center [712, 436] width 14 height 14
click at [615, 520] on icon "button" at bounding box center [611, 518] width 16 height 13
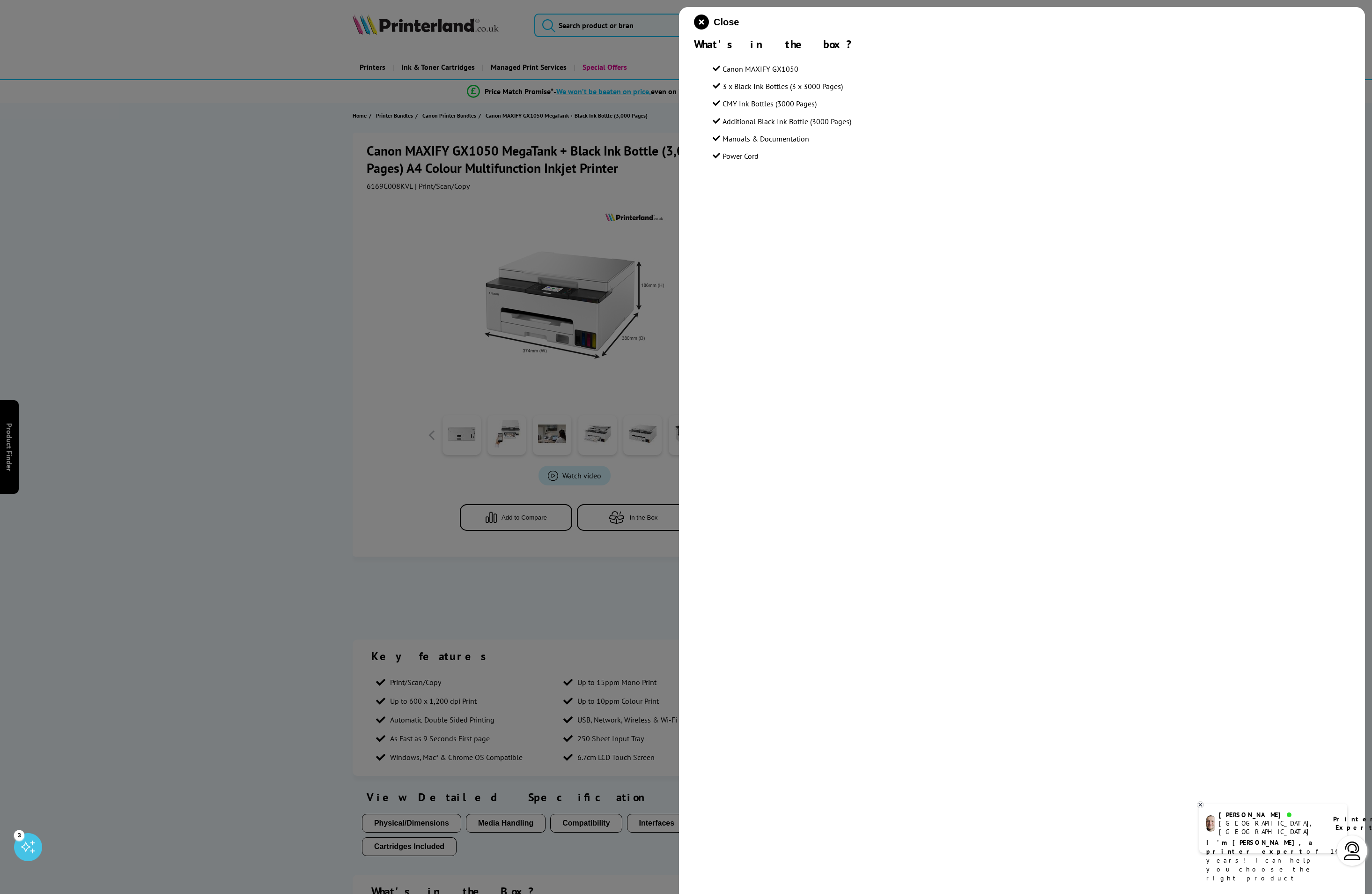
drag, startPoint x: 723, startPoint y: 87, endPoint x: 834, endPoint y: 75, distance: 111.6
click at [834, 75] on ul "Canon MAXIFY GX1050 3 x Black Ink Bottles (3 x 3000 Pages) CMY Ink Bottles (300…" at bounding box center [1032, 112] width 638 height 100
drag, startPoint x: 852, startPoint y: 87, endPoint x: 703, endPoint y: 86, distance: 149.0
click at [703, 86] on section "Canon MAXIFY GX1050 3 x Black Ink Bottles (3 x 3000 Pages) CMY Ink Bottles (300…" at bounding box center [1022, 109] width 656 height 116
drag, startPoint x: 703, startPoint y: 86, endPoint x: 696, endPoint y: 24, distance: 62.4
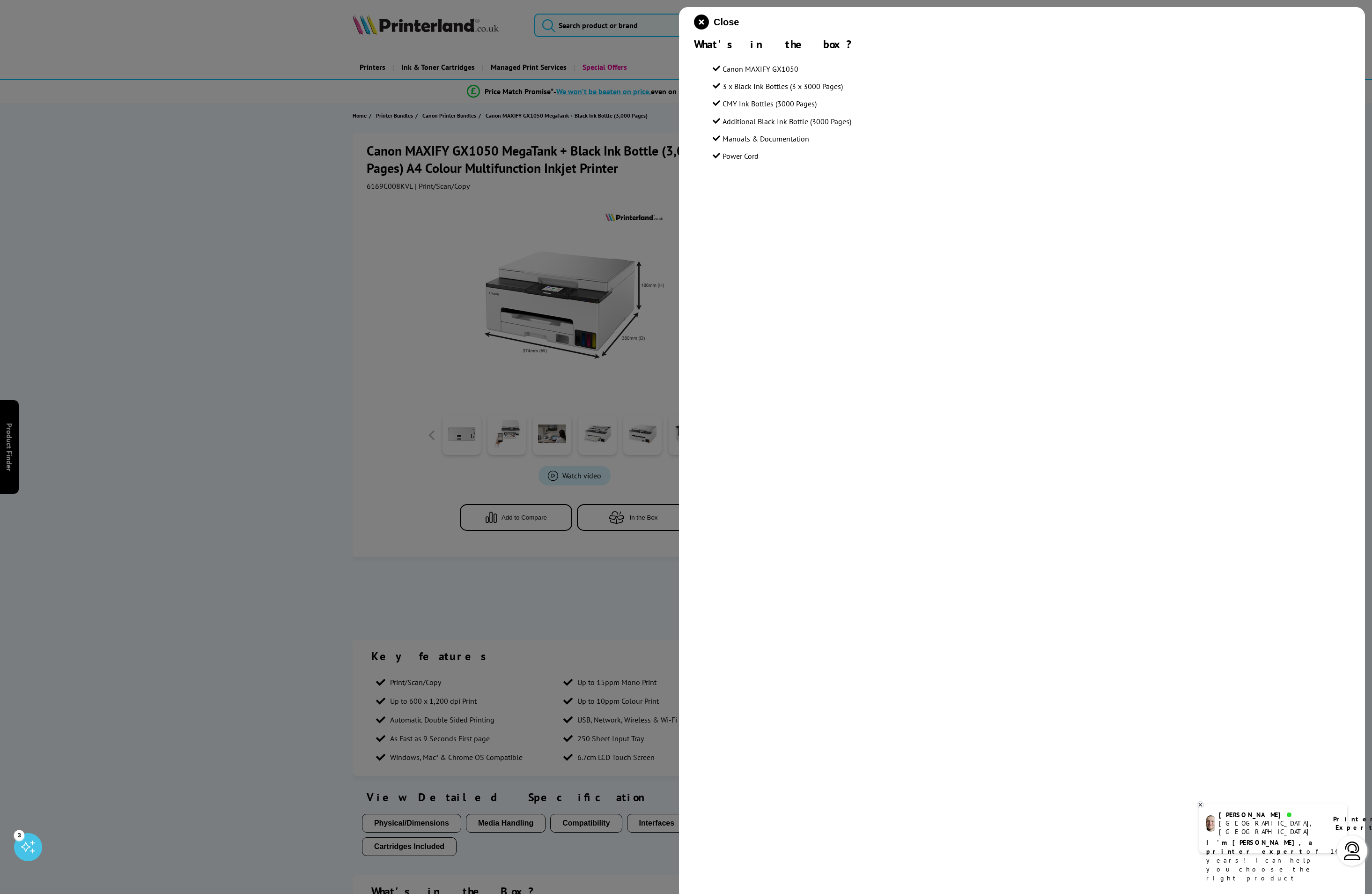
click at [696, 24] on icon "close modal" at bounding box center [702, 22] width 15 height 15
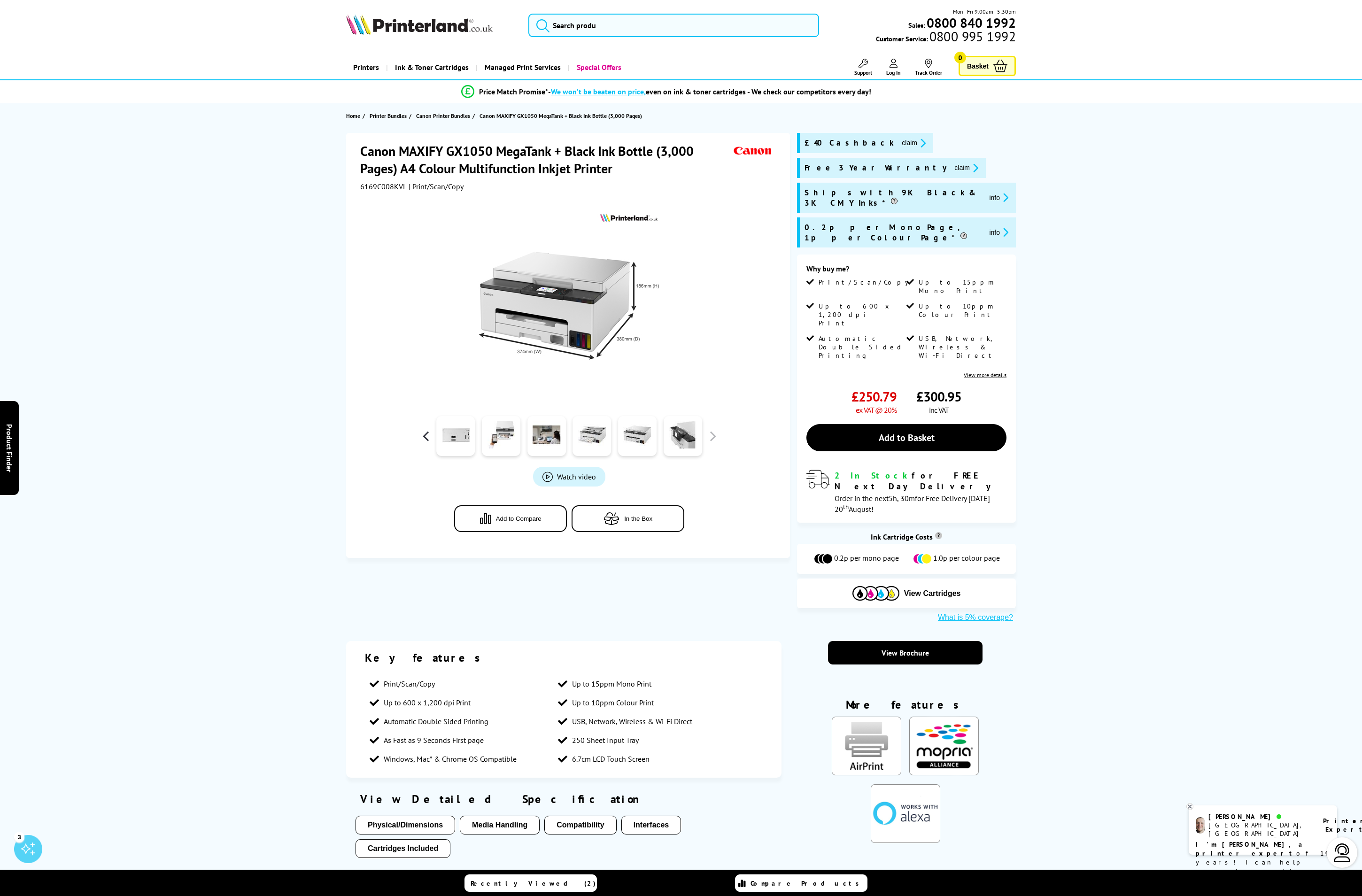
click at [423, 435] on button "button" at bounding box center [426, 436] width 14 height 14
click at [423, 435] on button "button" at bounding box center [426, 436] width 14 height 14
click at [506, 430] on link at bounding box center [501, 436] width 38 height 40
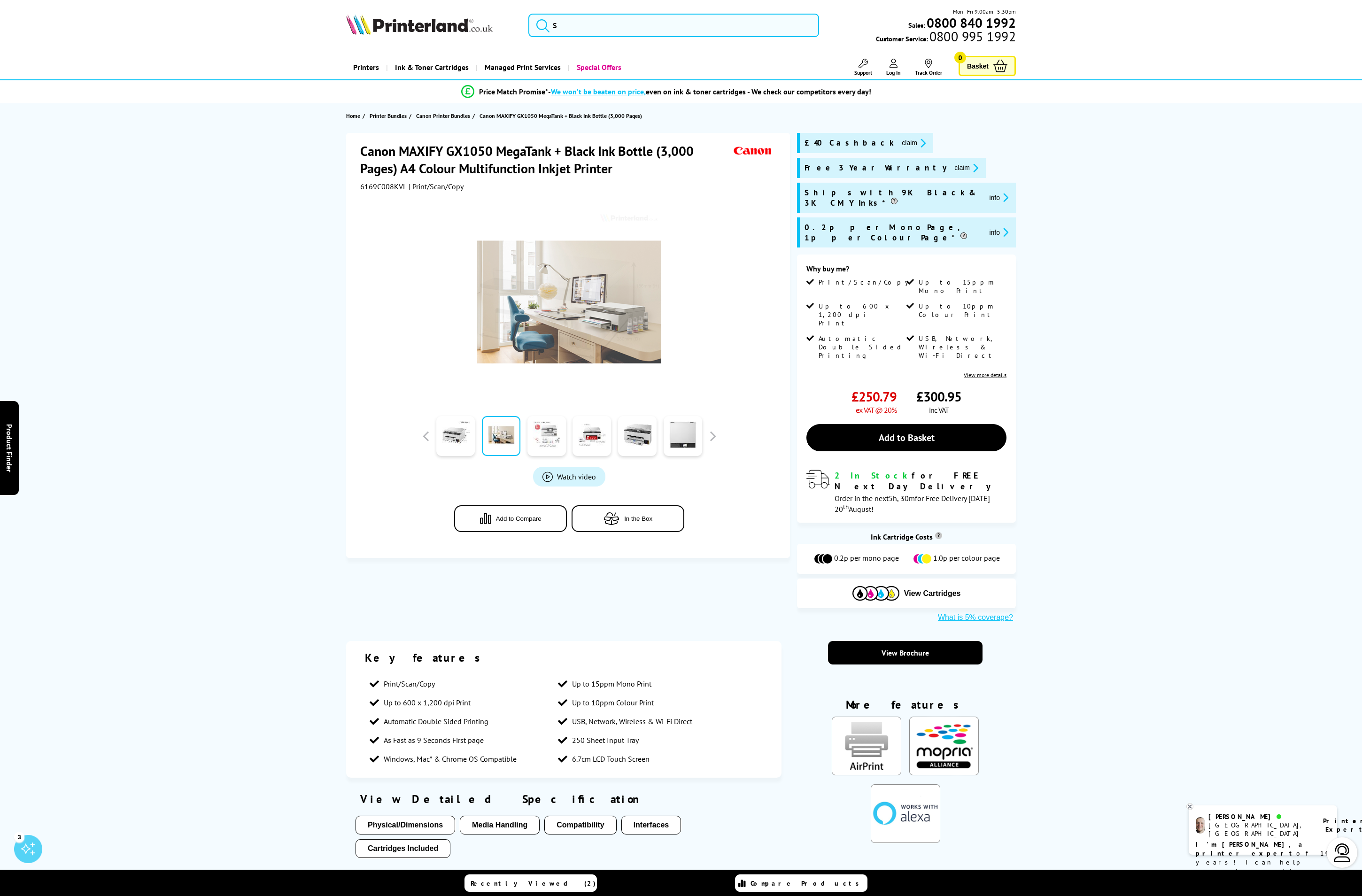
click at [528, 431] on link at bounding box center [547, 436] width 38 height 40
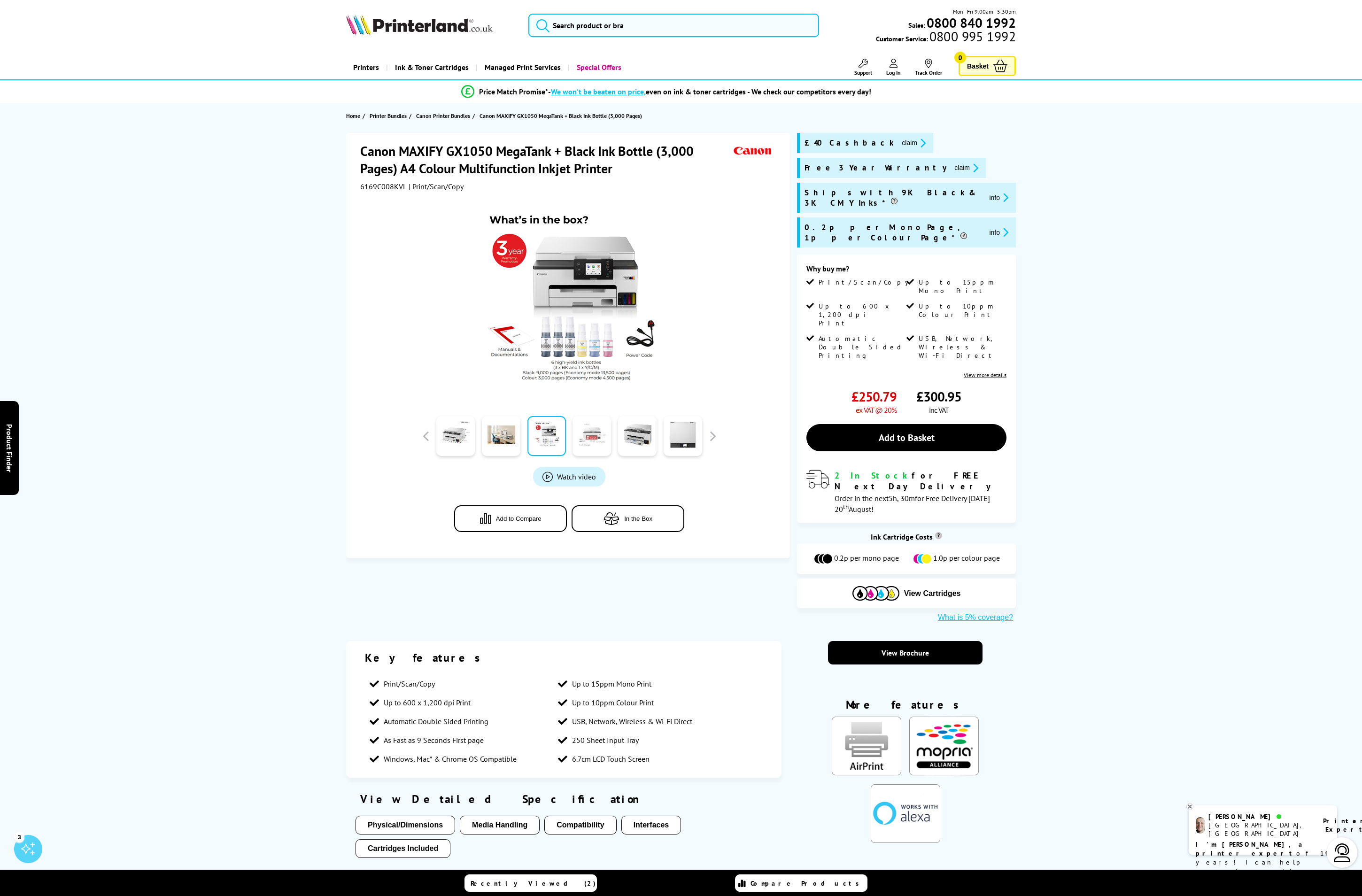
click at [577, 431] on link at bounding box center [592, 436] width 38 height 40
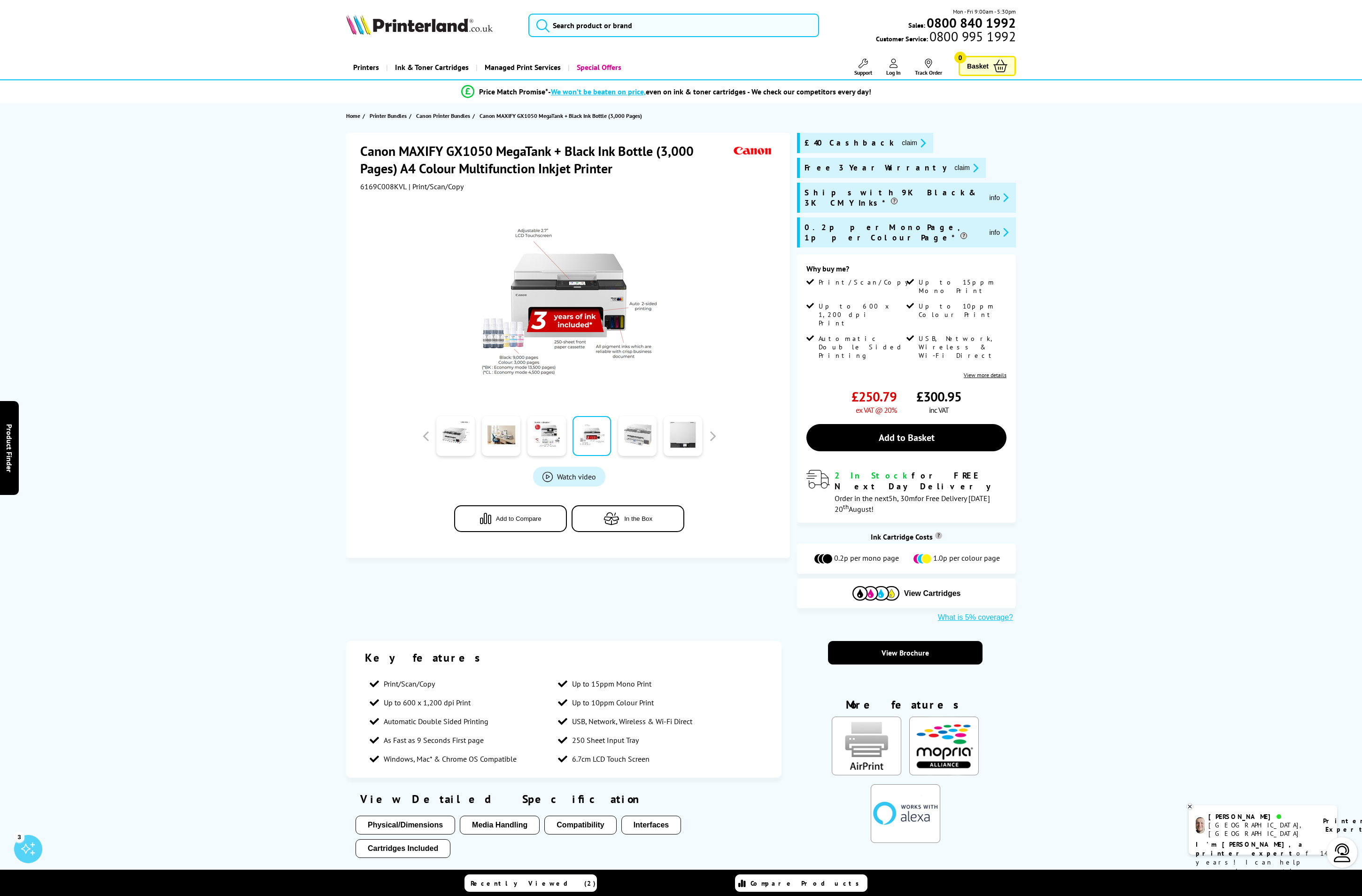
click at [629, 433] on link at bounding box center [637, 436] width 38 height 40
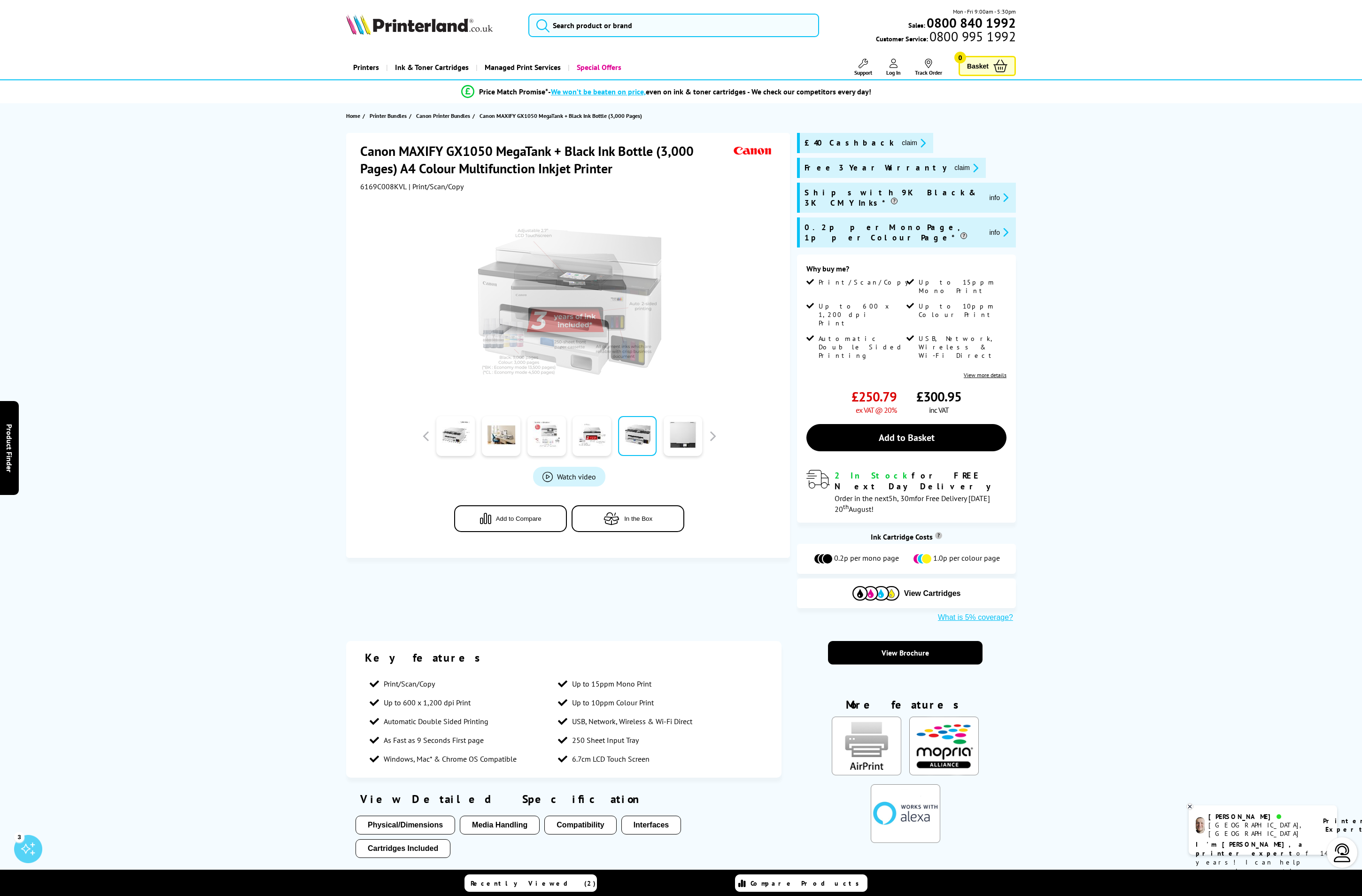
click at [535, 433] on link at bounding box center [547, 436] width 38 height 40
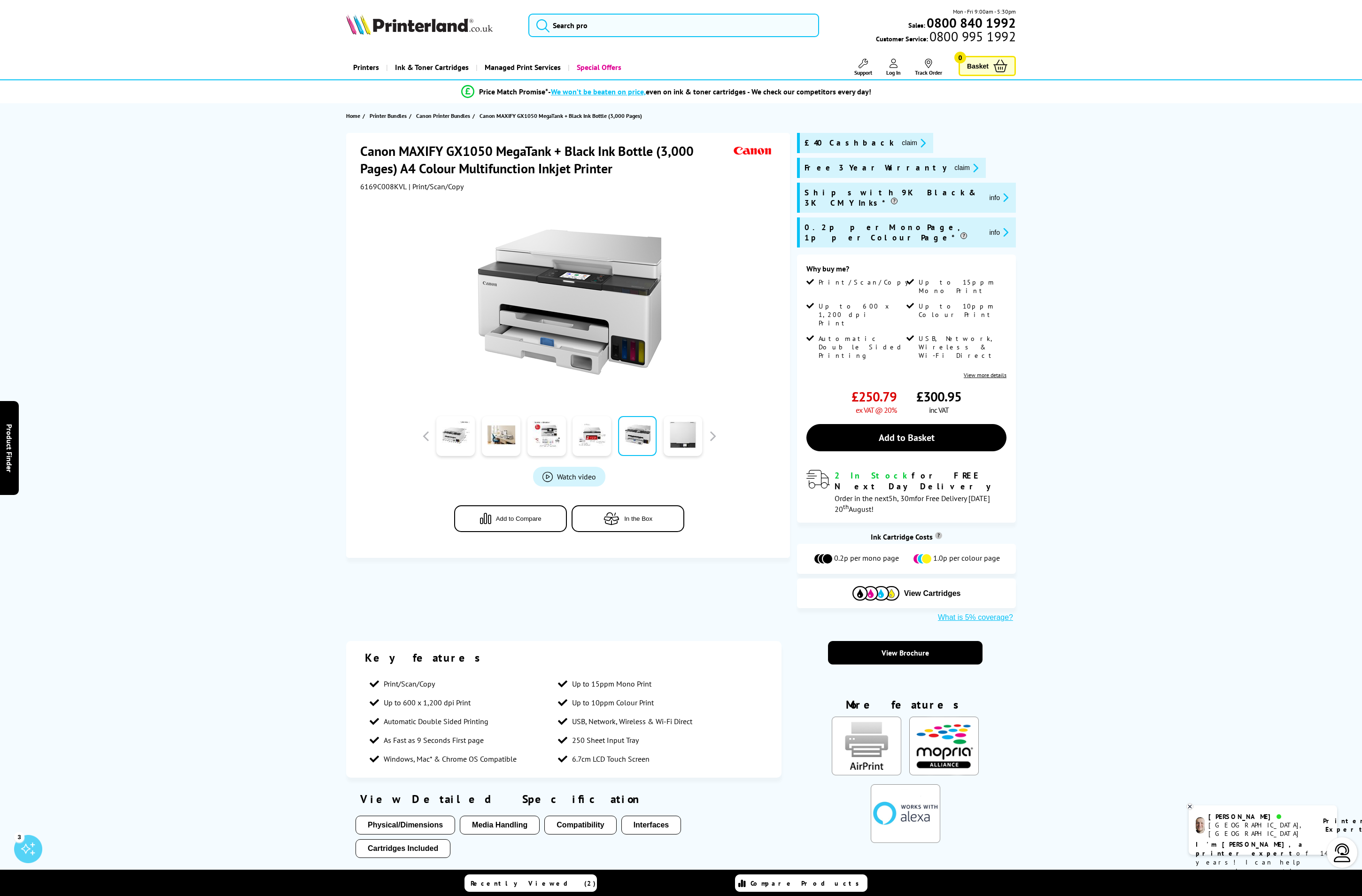
click at [568, 432] on div at bounding box center [547, 436] width 46 height 47
click at [557, 446] on link at bounding box center [547, 436] width 38 height 40
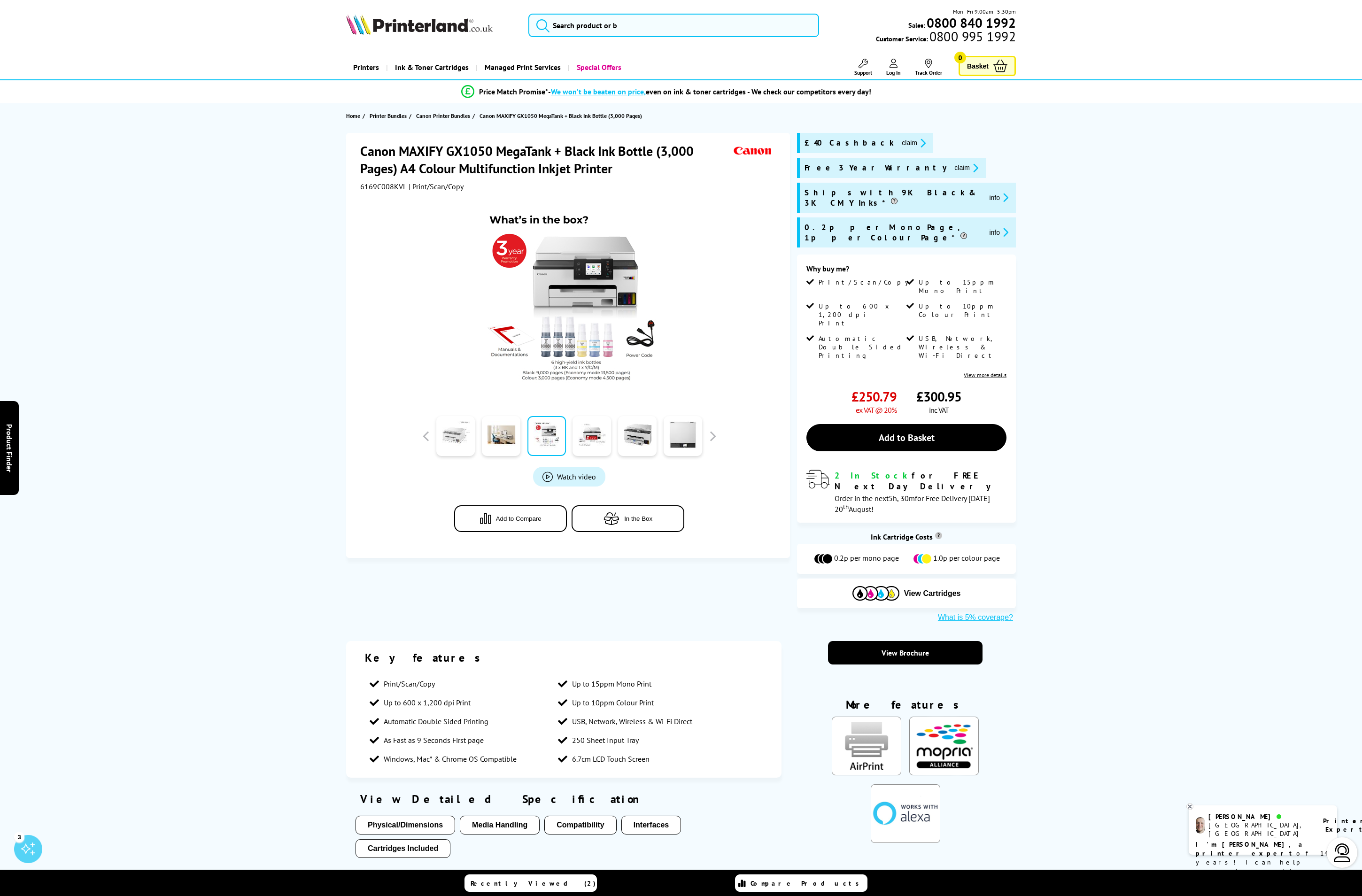
click at [461, 442] on link at bounding box center [456, 436] width 38 height 40
click at [587, 21] on input "search" at bounding box center [674, 25] width 290 height 24
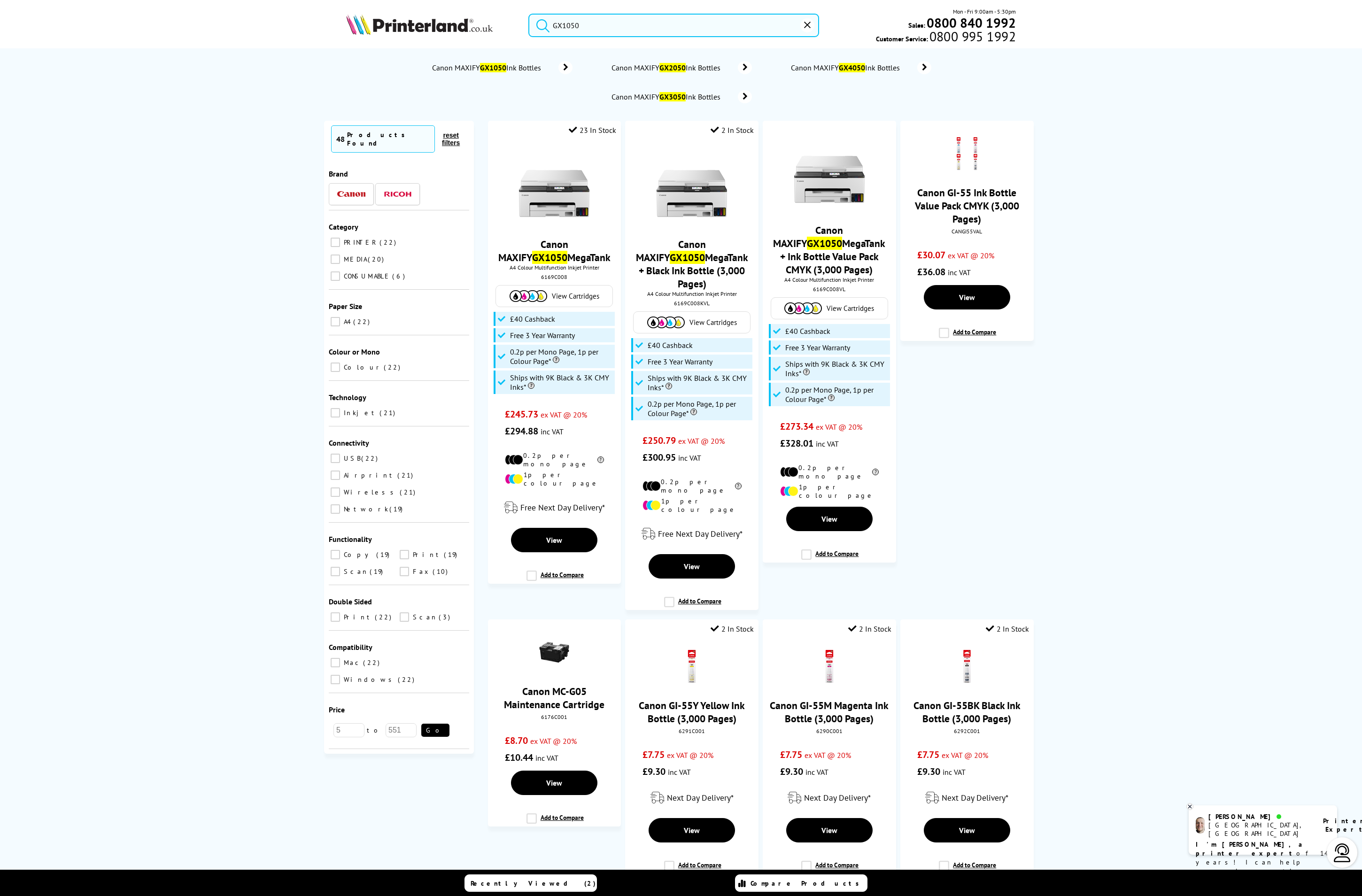
type input "GX1050"
click at [529, 13] on button "submit" at bounding box center [541, 24] width 24 height 21
click at [563, 232] on div "Canon MAXIFY GX1050 MegaTank A4 Colour Multifunction Inkjet Printer 6169C008 Vi…" at bounding box center [554, 291] width 123 height 297
click at [557, 214] on img at bounding box center [554, 186] width 70 height 70
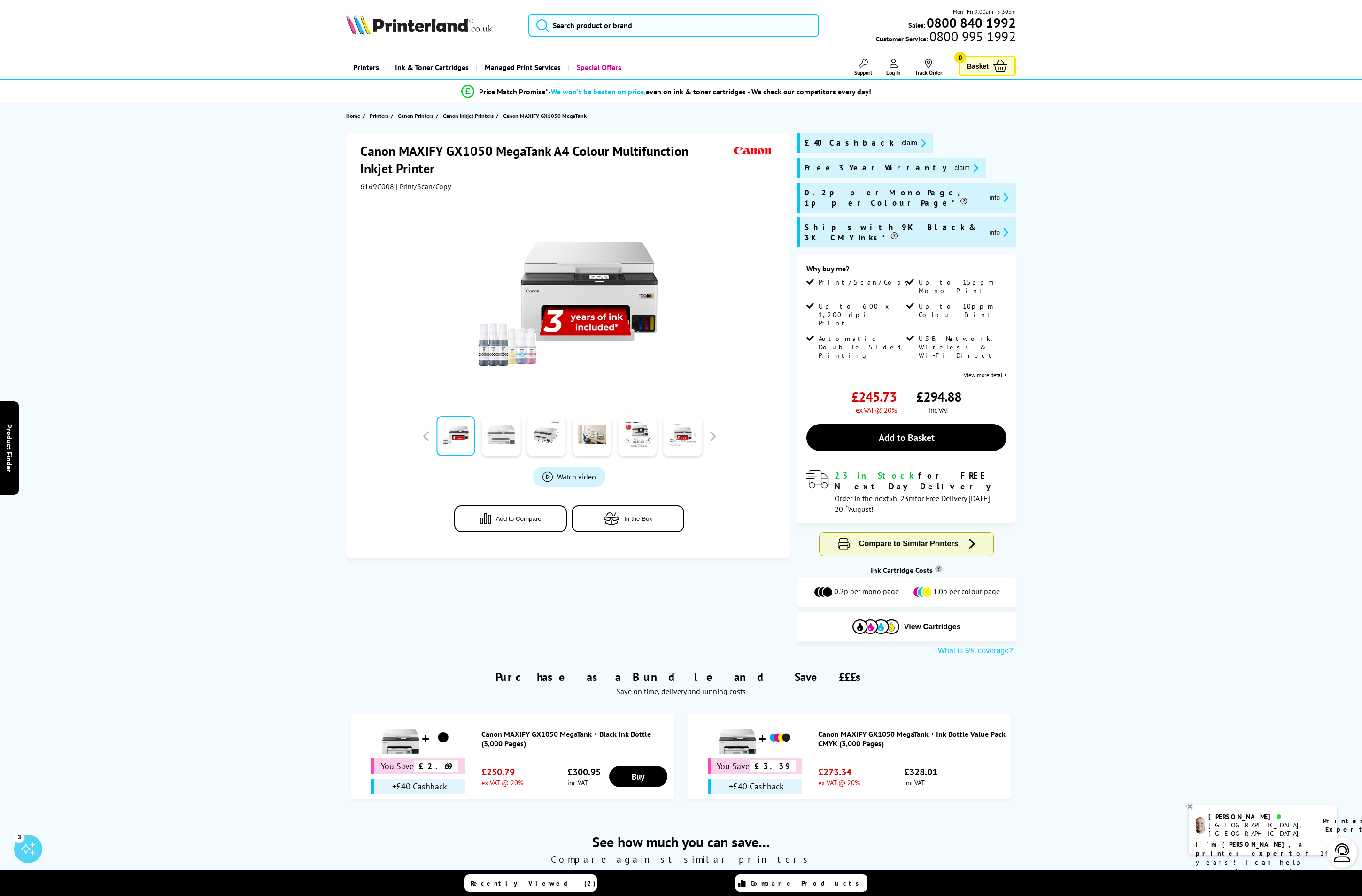
click at [489, 442] on link at bounding box center [501, 436] width 38 height 40
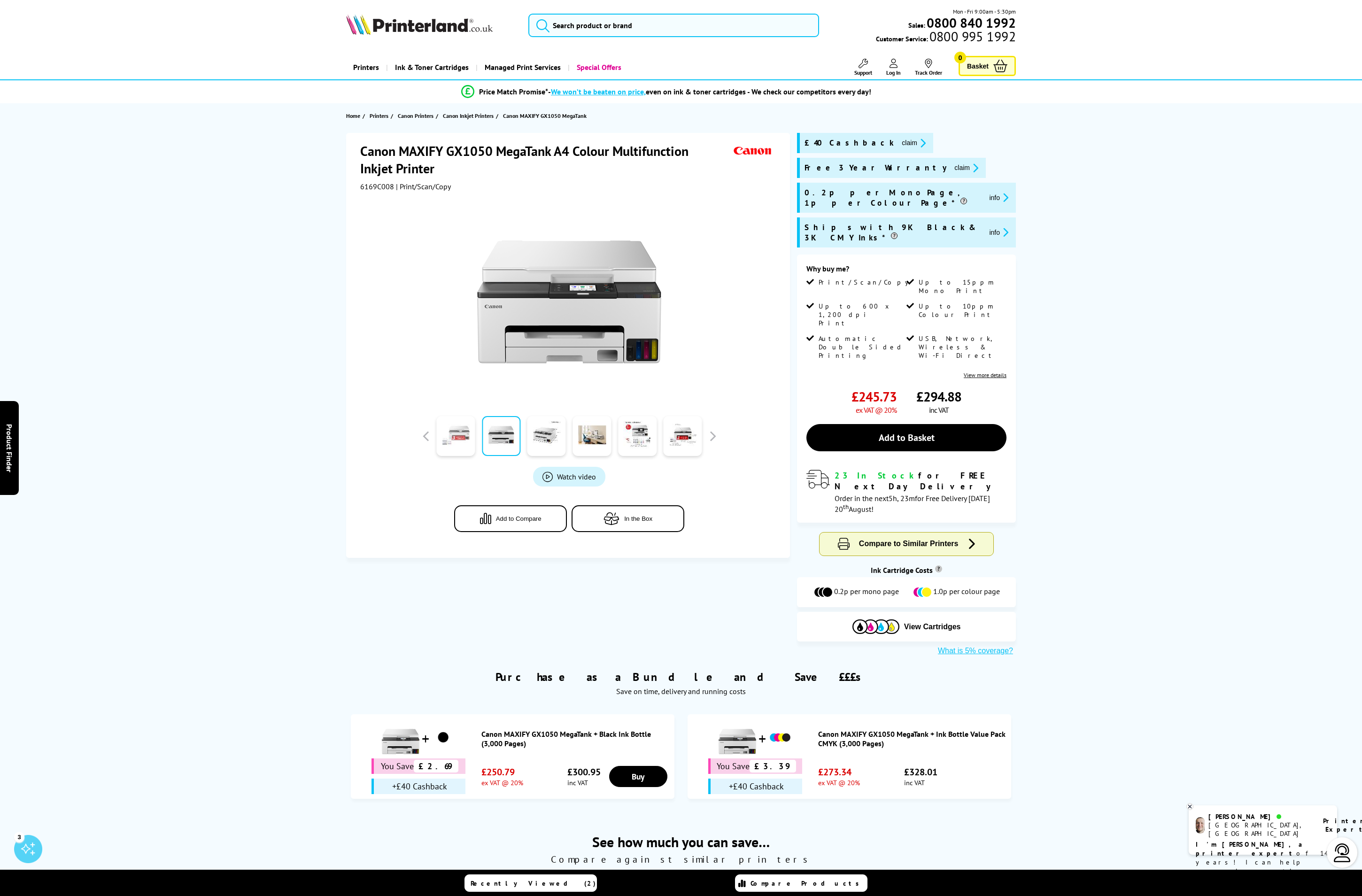
click at [463, 422] on link at bounding box center [456, 436] width 38 height 40
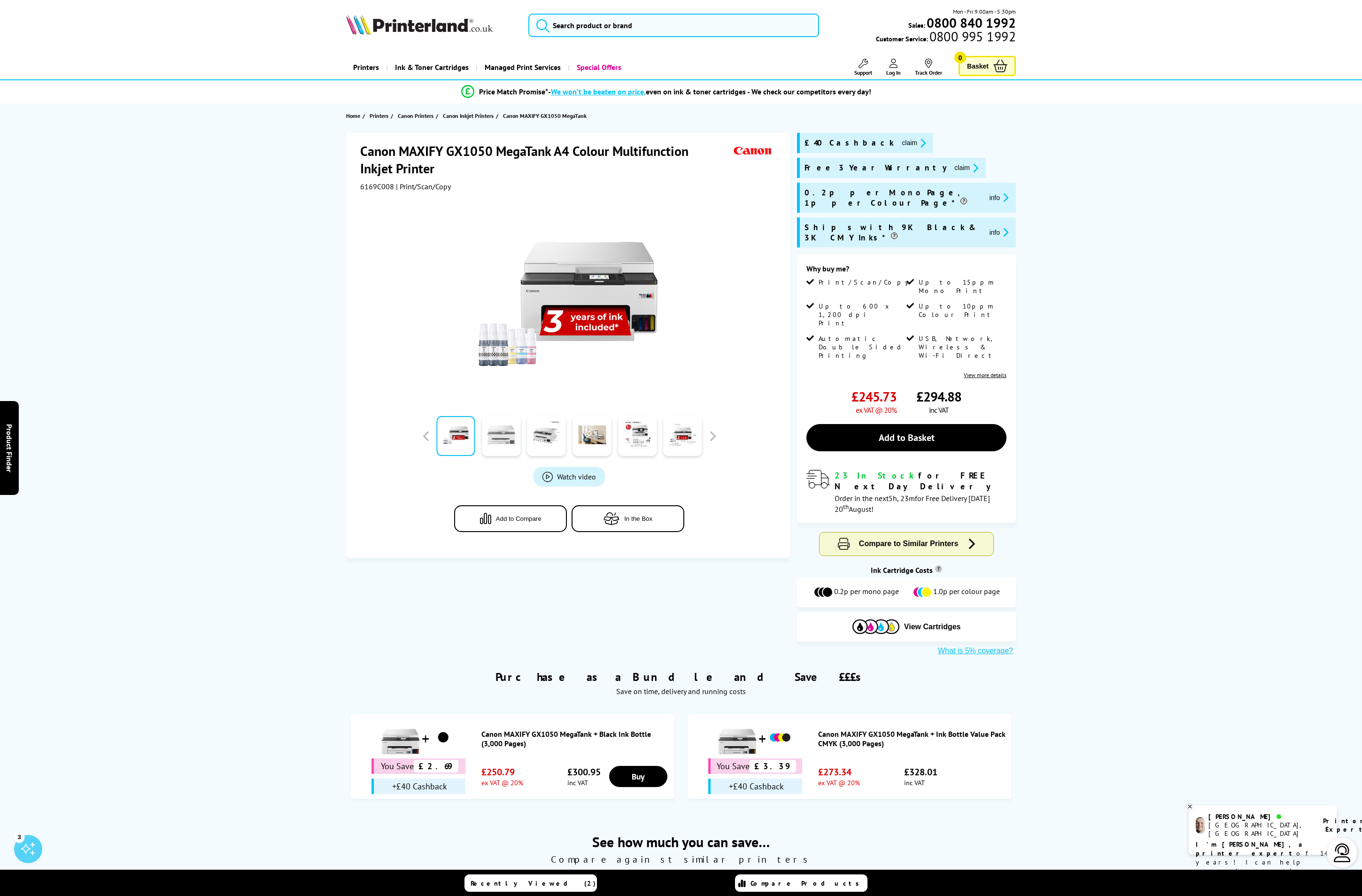
click at [516, 440] on link at bounding box center [501, 436] width 38 height 40
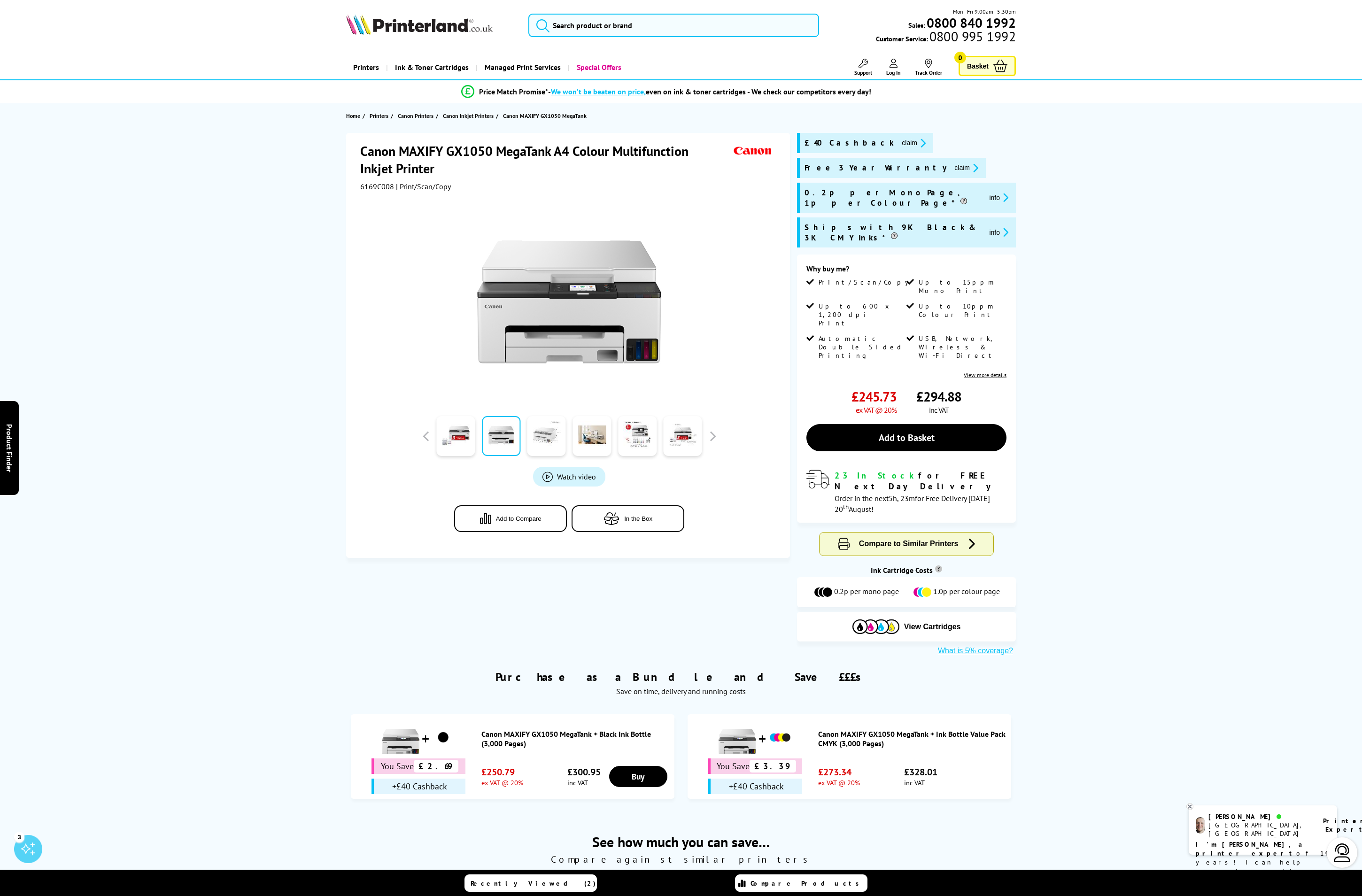
click at [542, 437] on link at bounding box center [547, 436] width 38 height 40
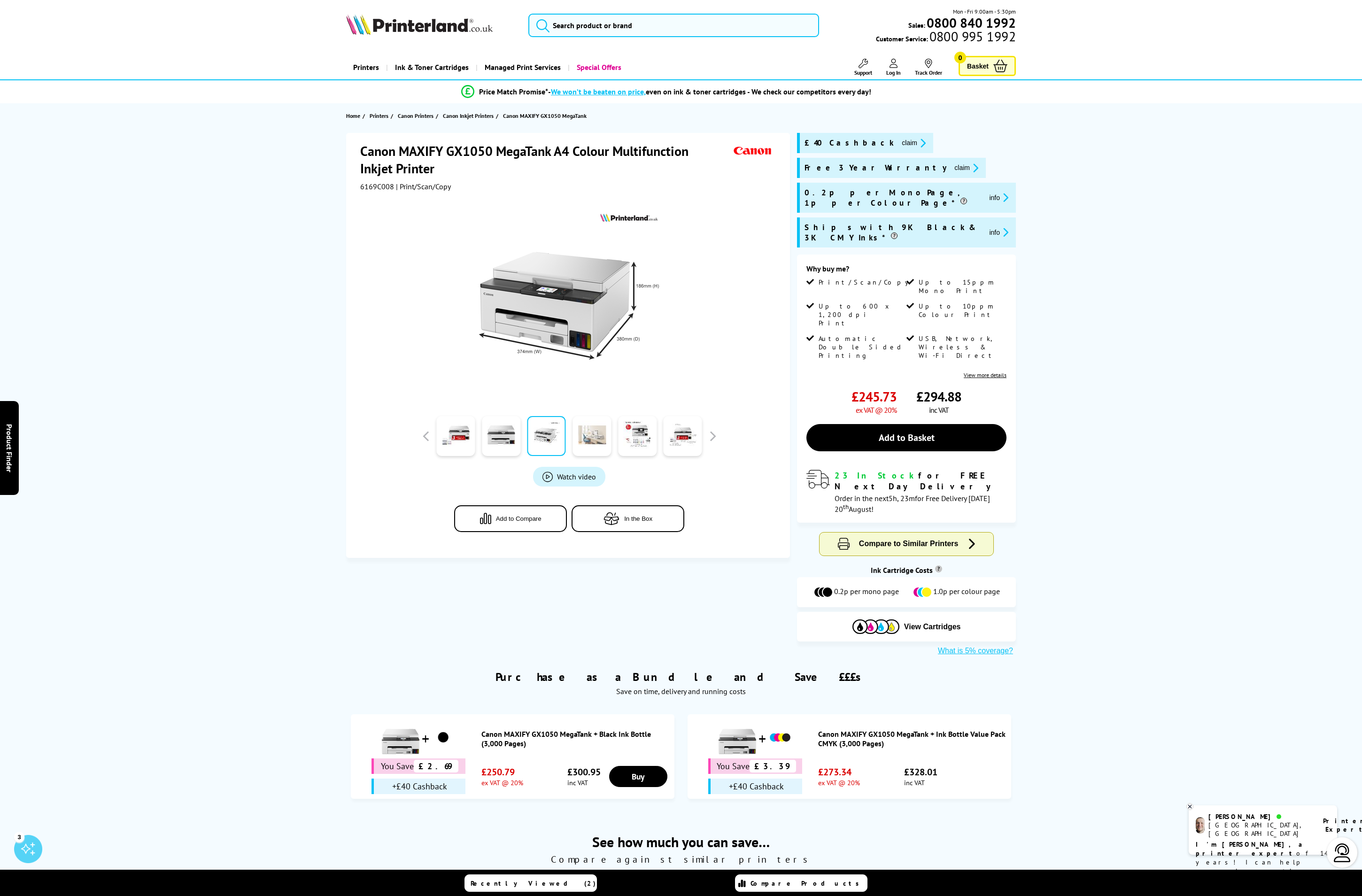
click at [579, 434] on link at bounding box center [592, 436] width 38 height 40
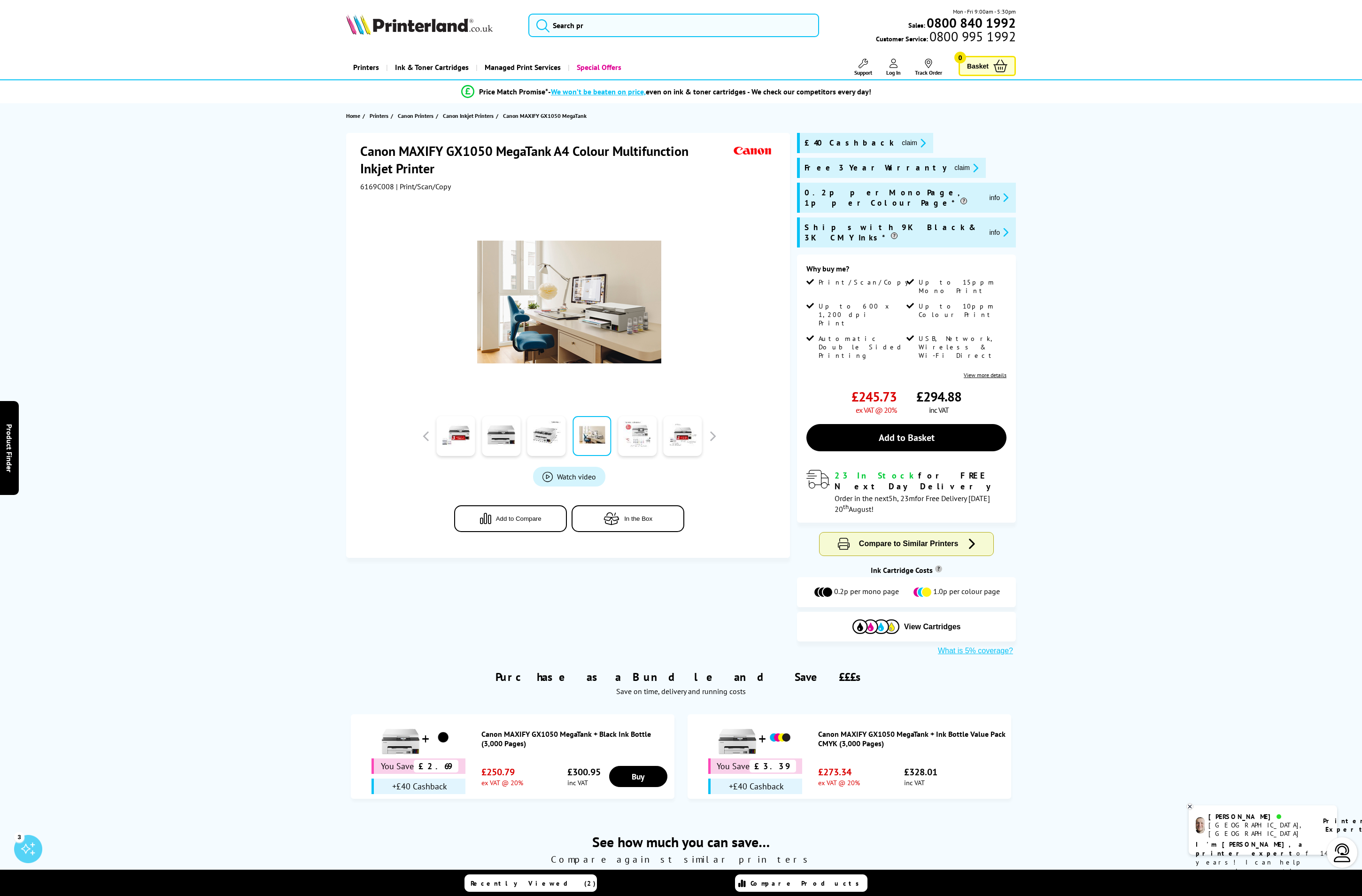
click at [622, 434] on link at bounding box center [637, 436] width 38 height 40
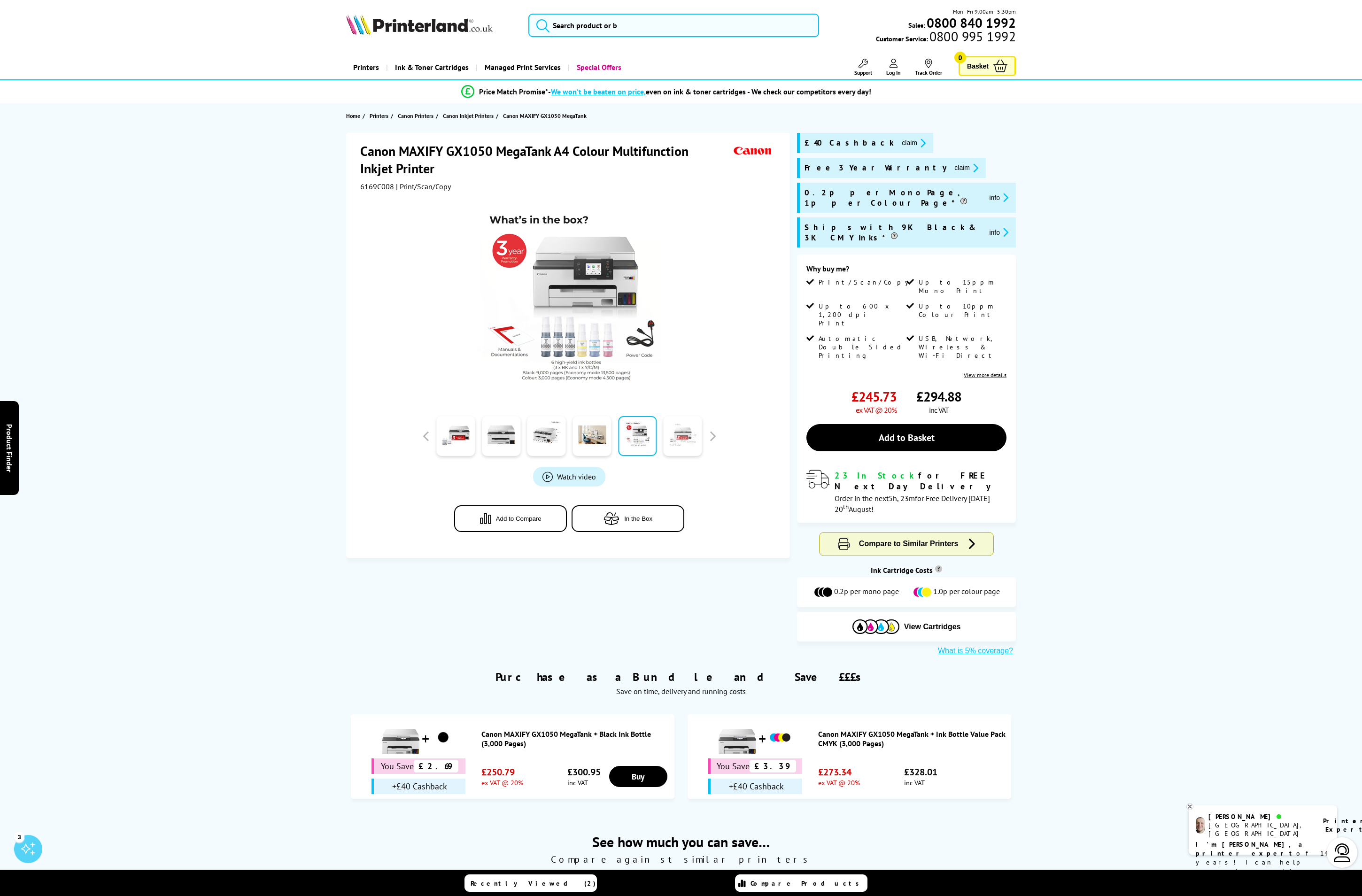
click at [677, 434] on link at bounding box center [683, 436] width 38 height 40
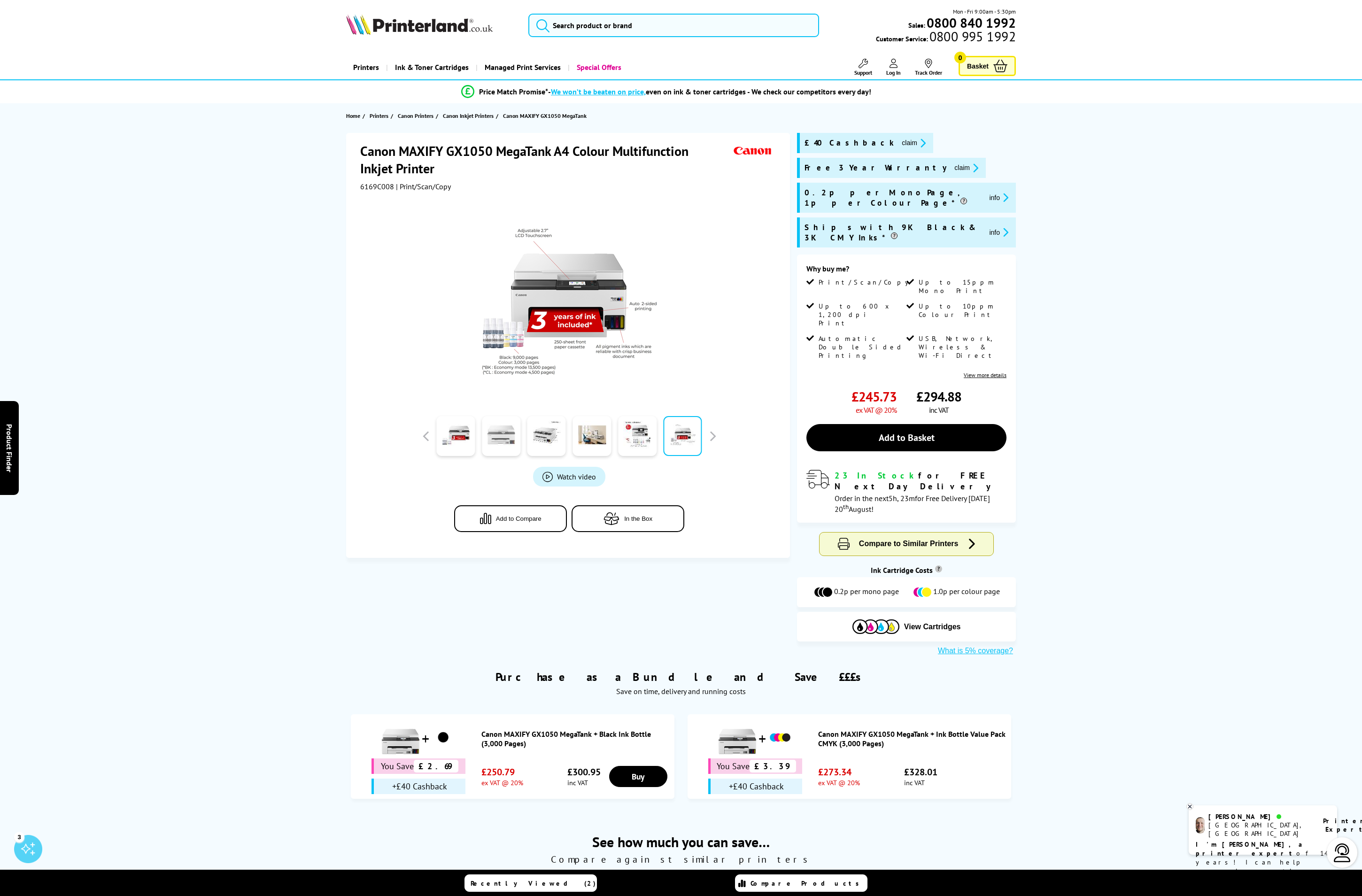
click at [501, 446] on link at bounding box center [501, 436] width 38 height 40
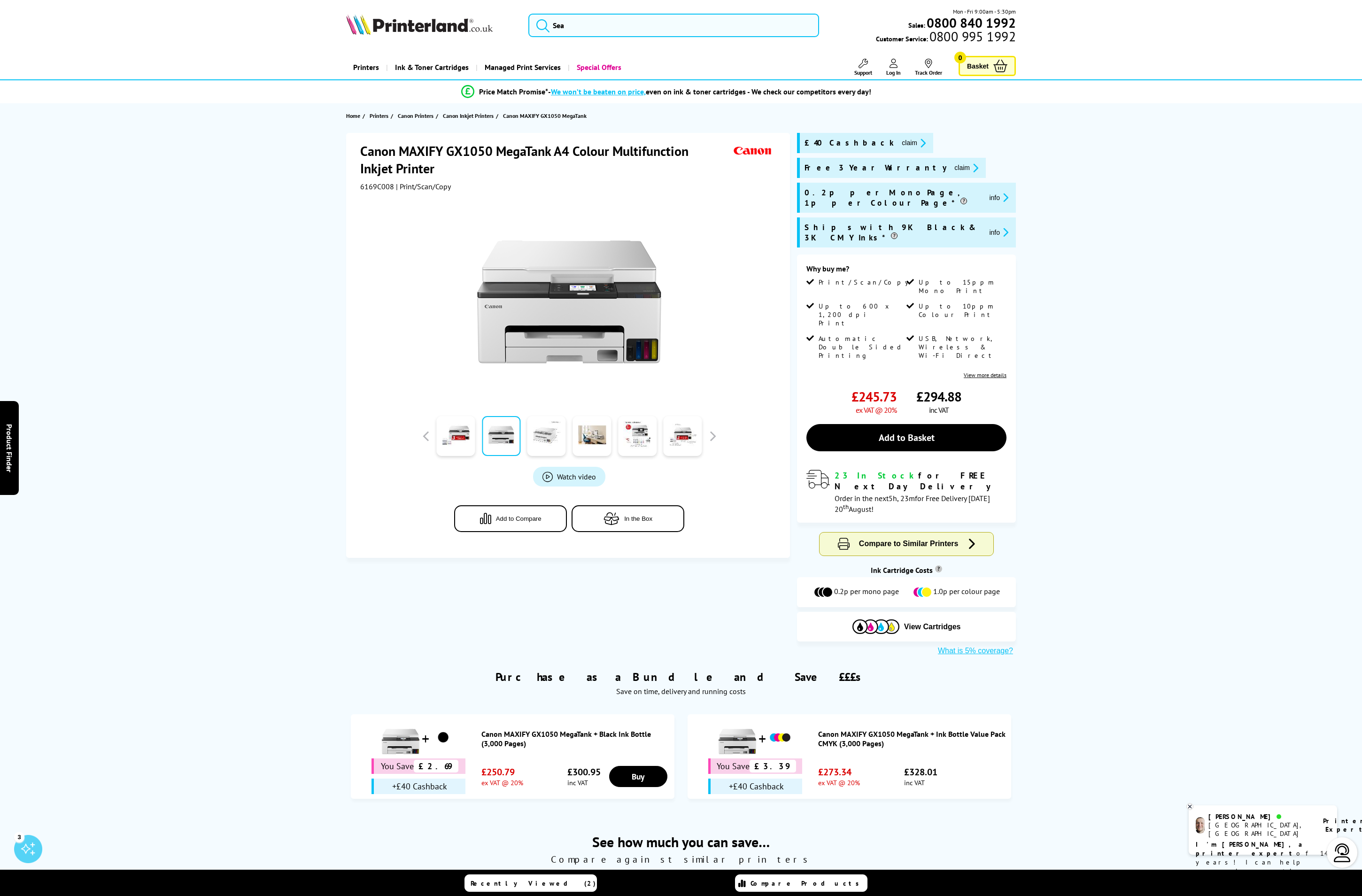
click at [537, 447] on link at bounding box center [547, 436] width 38 height 40
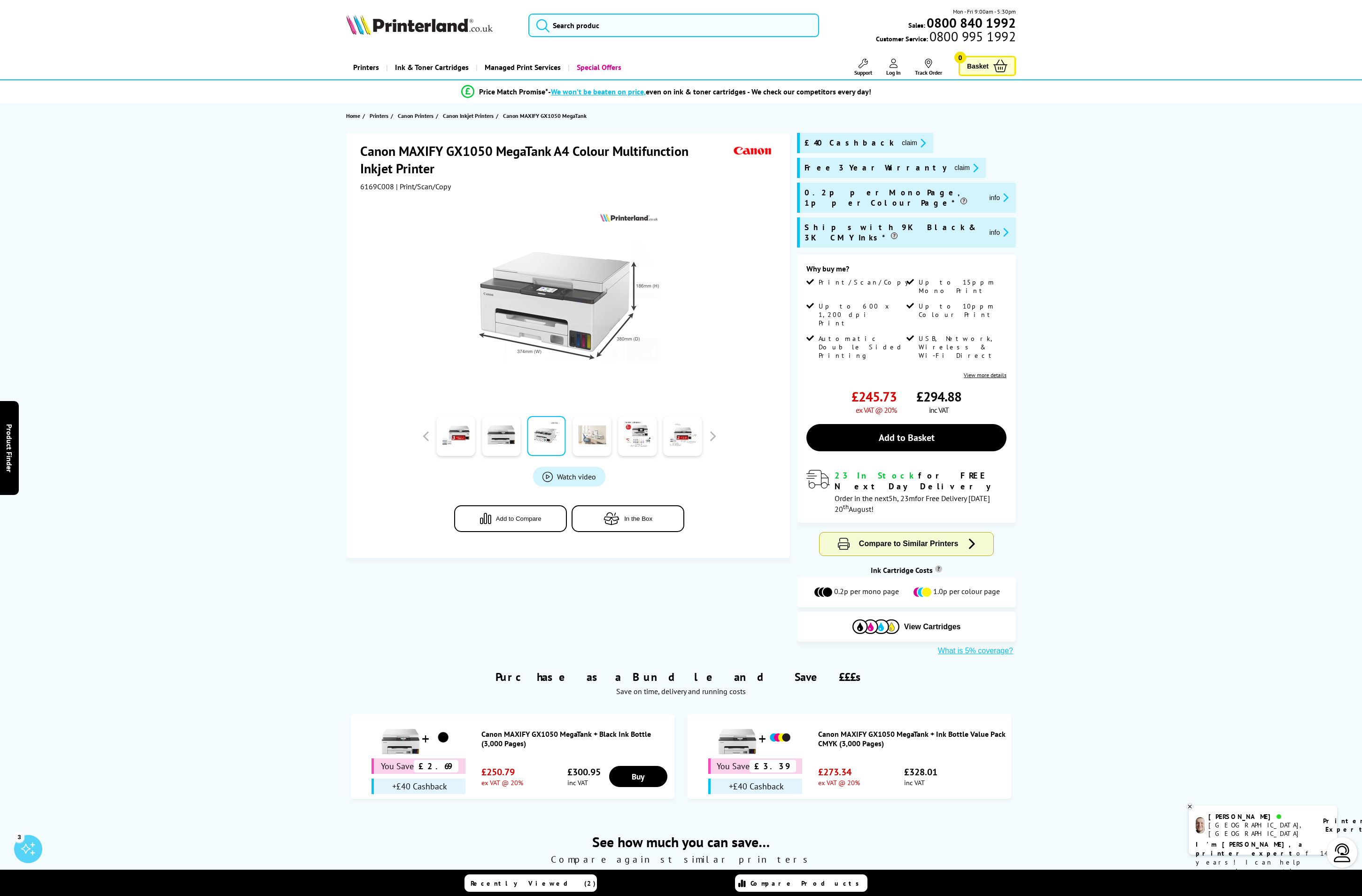
click at [589, 439] on link at bounding box center [592, 436] width 38 height 40
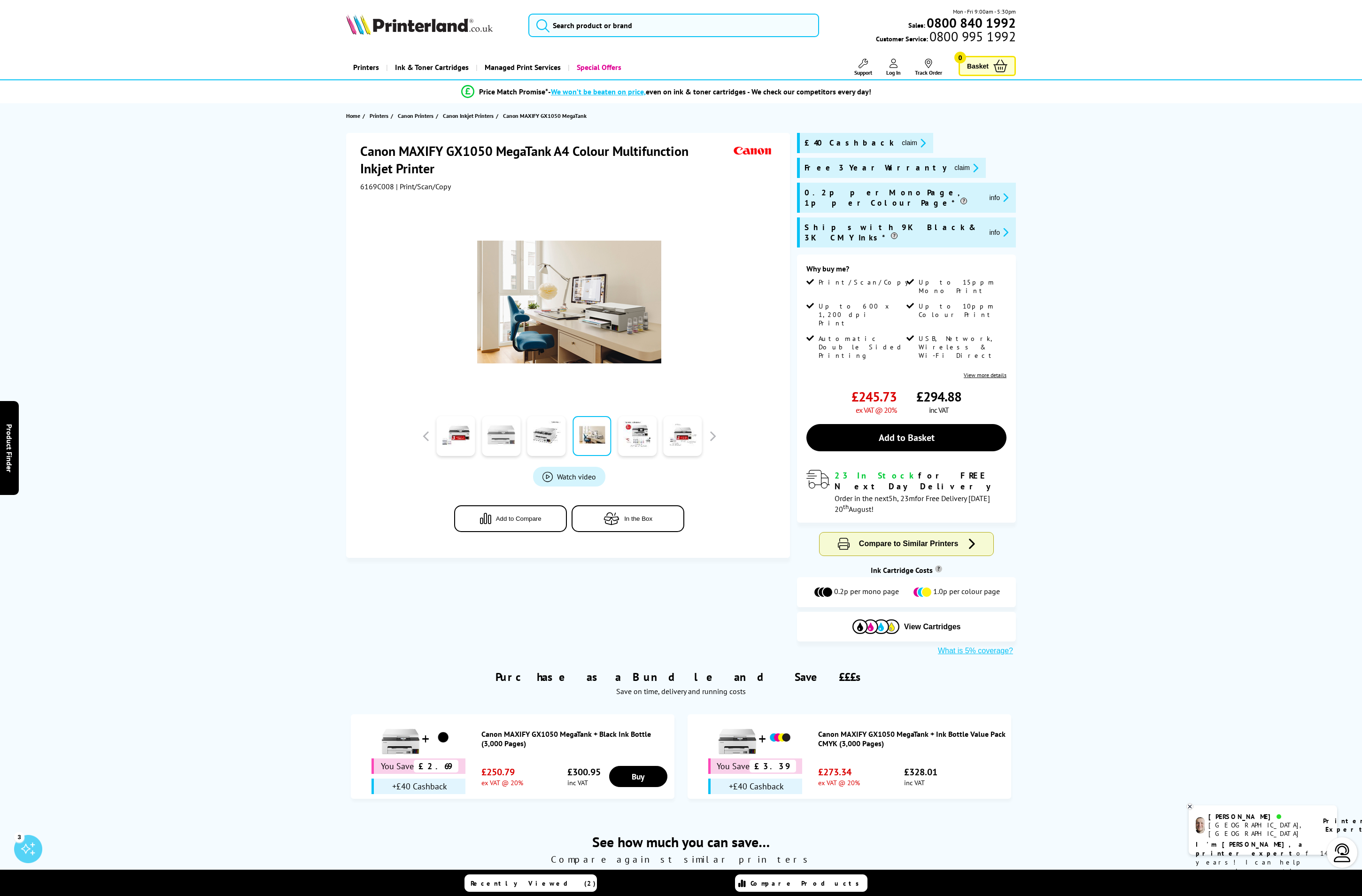
click at [513, 442] on link at bounding box center [501, 436] width 38 height 40
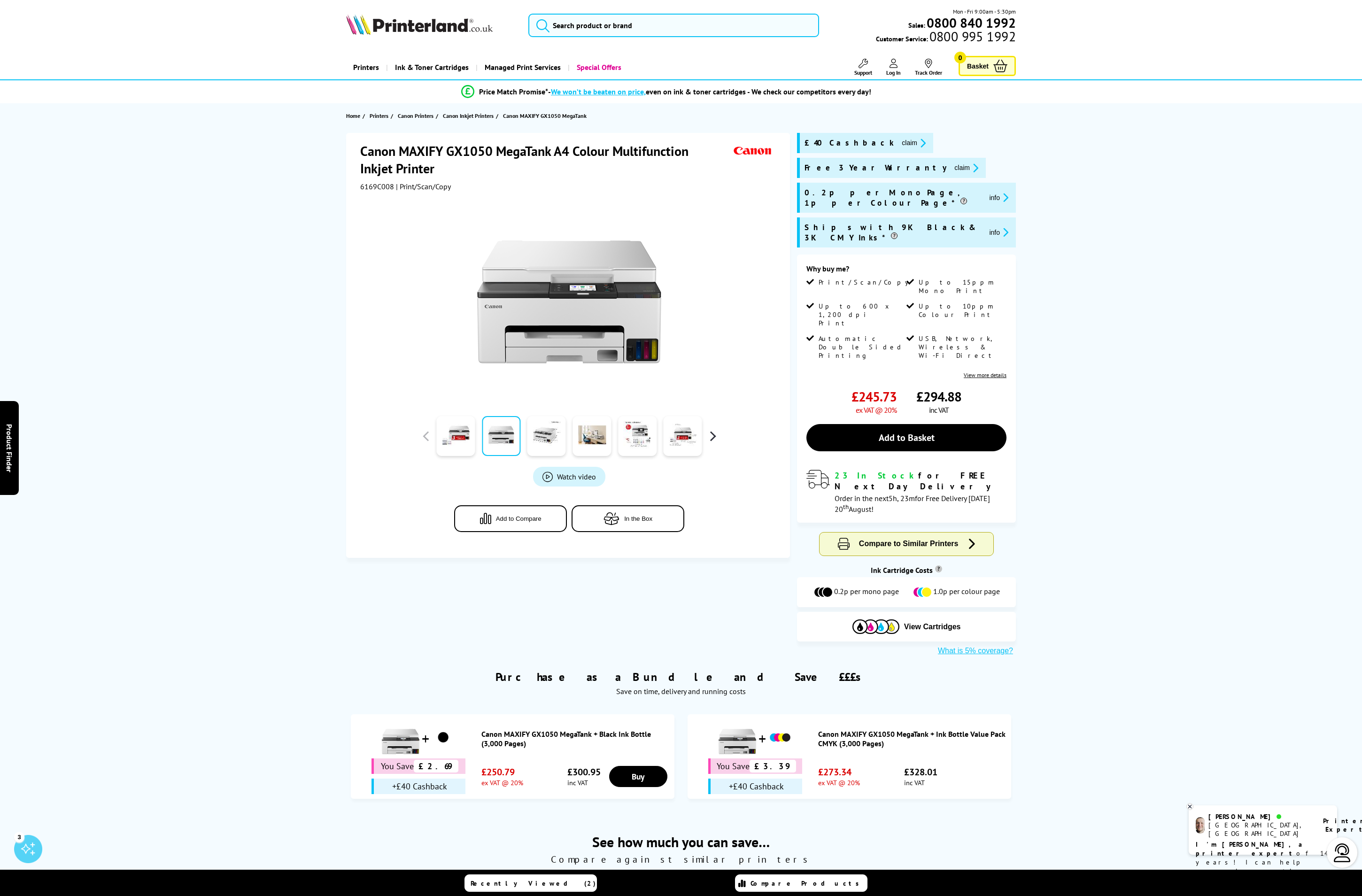
click at [708, 439] on button "button" at bounding box center [712, 436] width 14 height 14
click at [709, 437] on button "button" at bounding box center [712, 436] width 14 height 14
